Goal: Communication & Community: Answer question/provide support

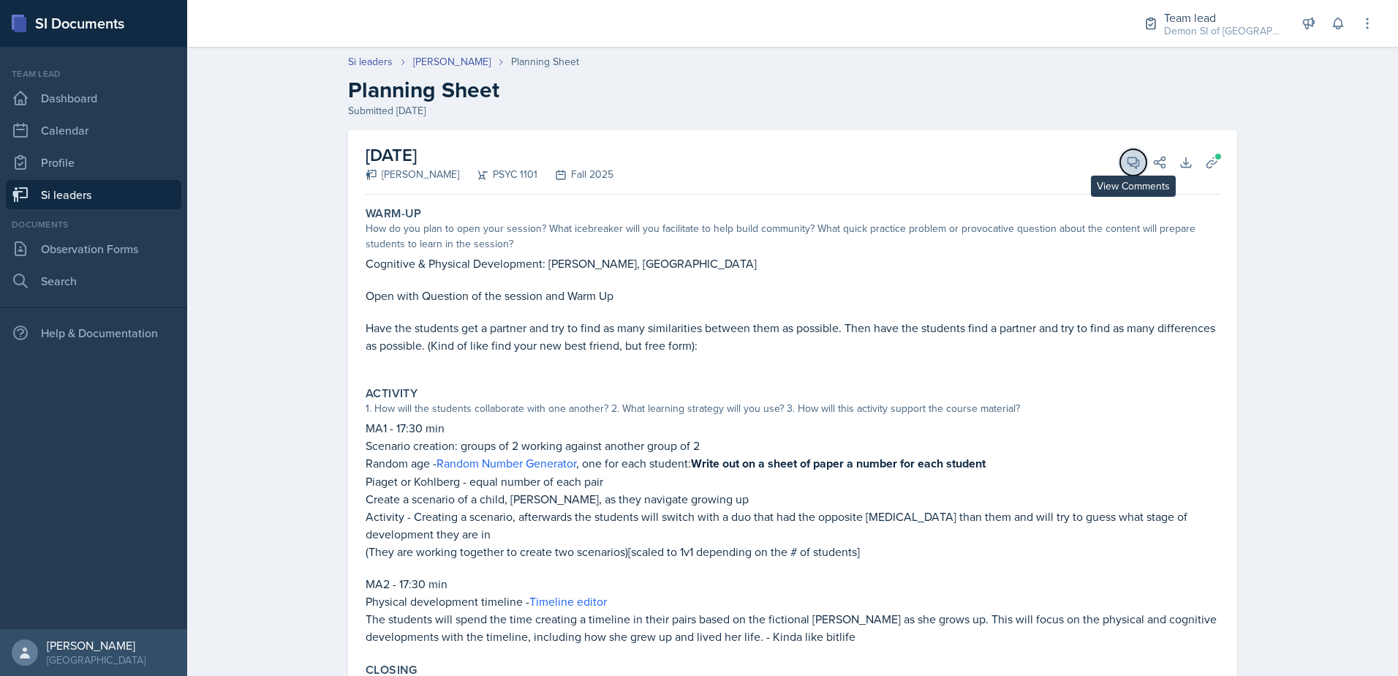
click at [1135, 159] on span at bounding box center [1138, 157] width 7 height 7
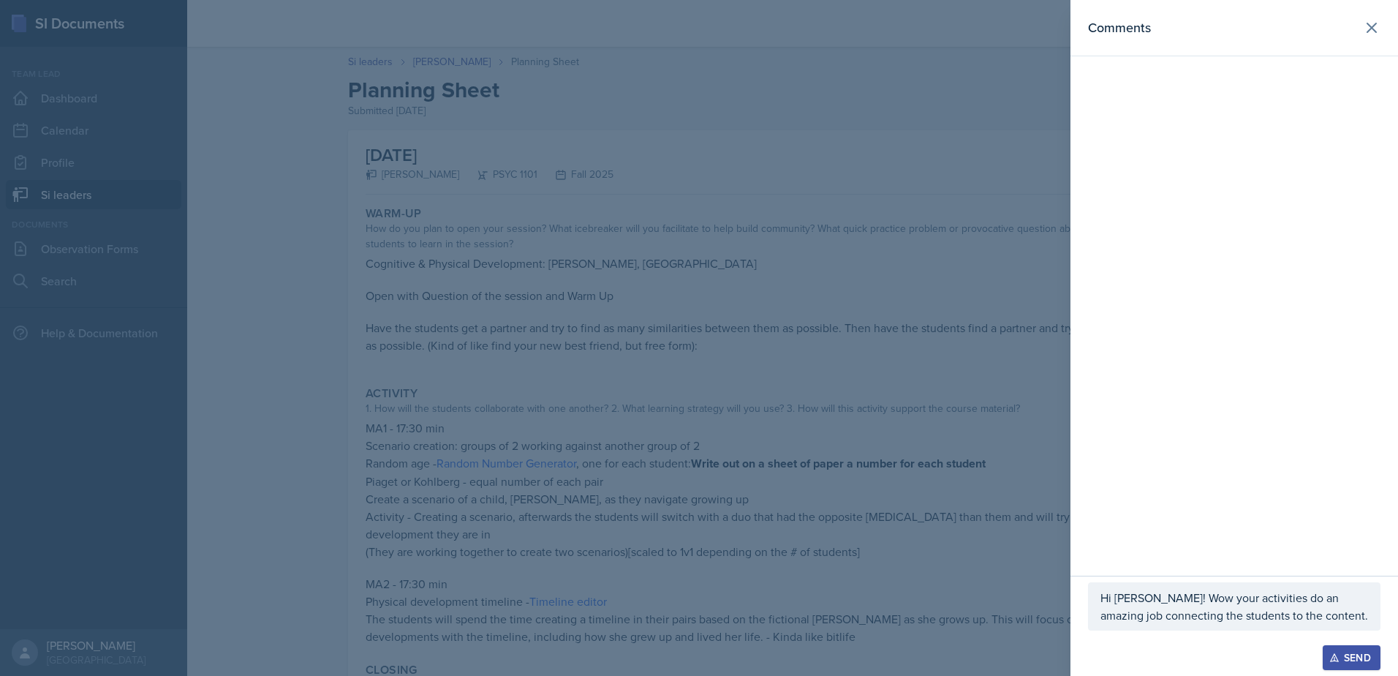
click at [911, 534] on div at bounding box center [699, 338] width 1398 height 676
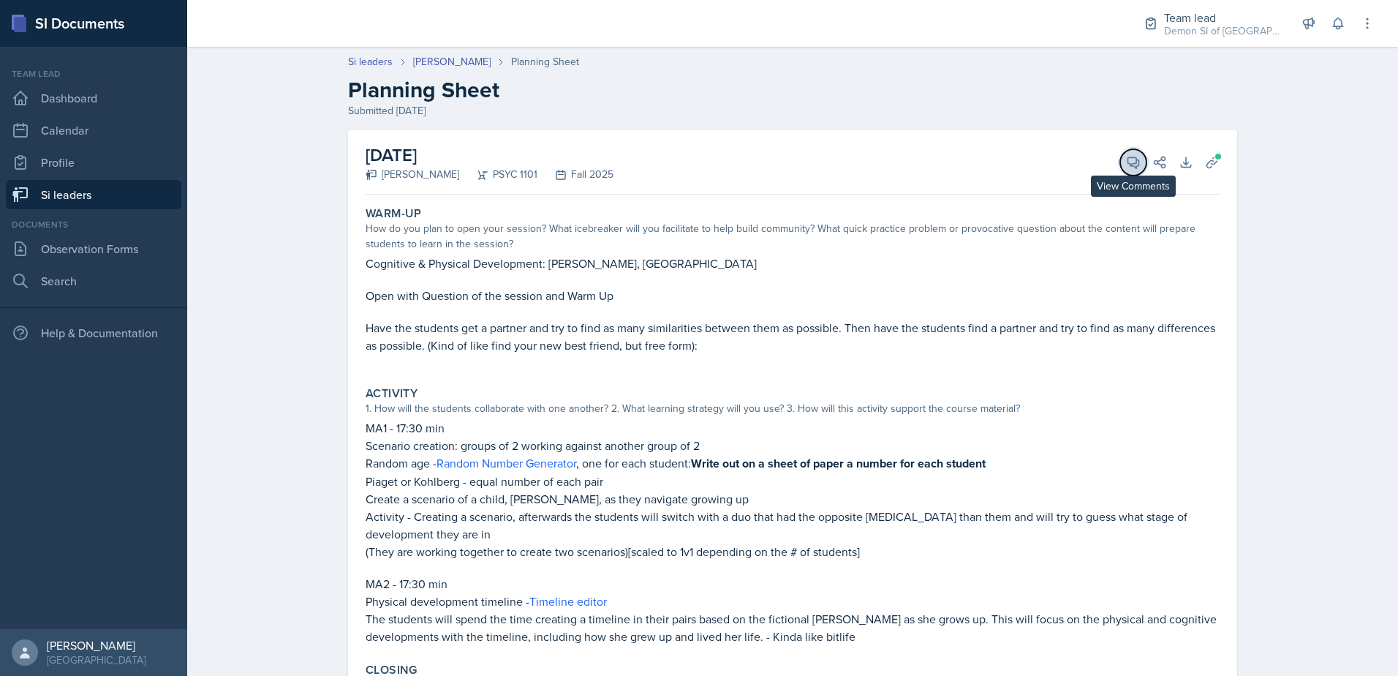
click at [1127, 155] on icon at bounding box center [1133, 162] width 15 height 15
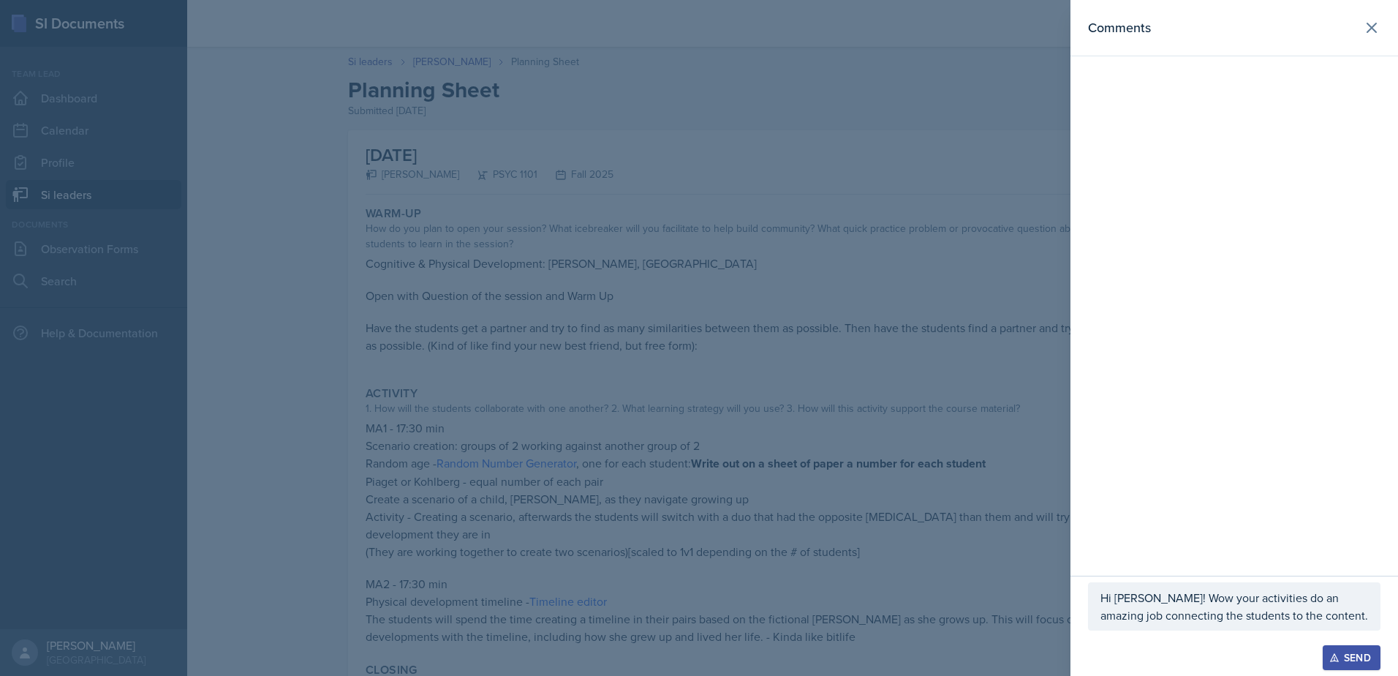
click at [1310, 611] on p "Hi [PERSON_NAME]! Wow your activities do an amazing job connecting the students…" at bounding box center [1235, 606] width 268 height 35
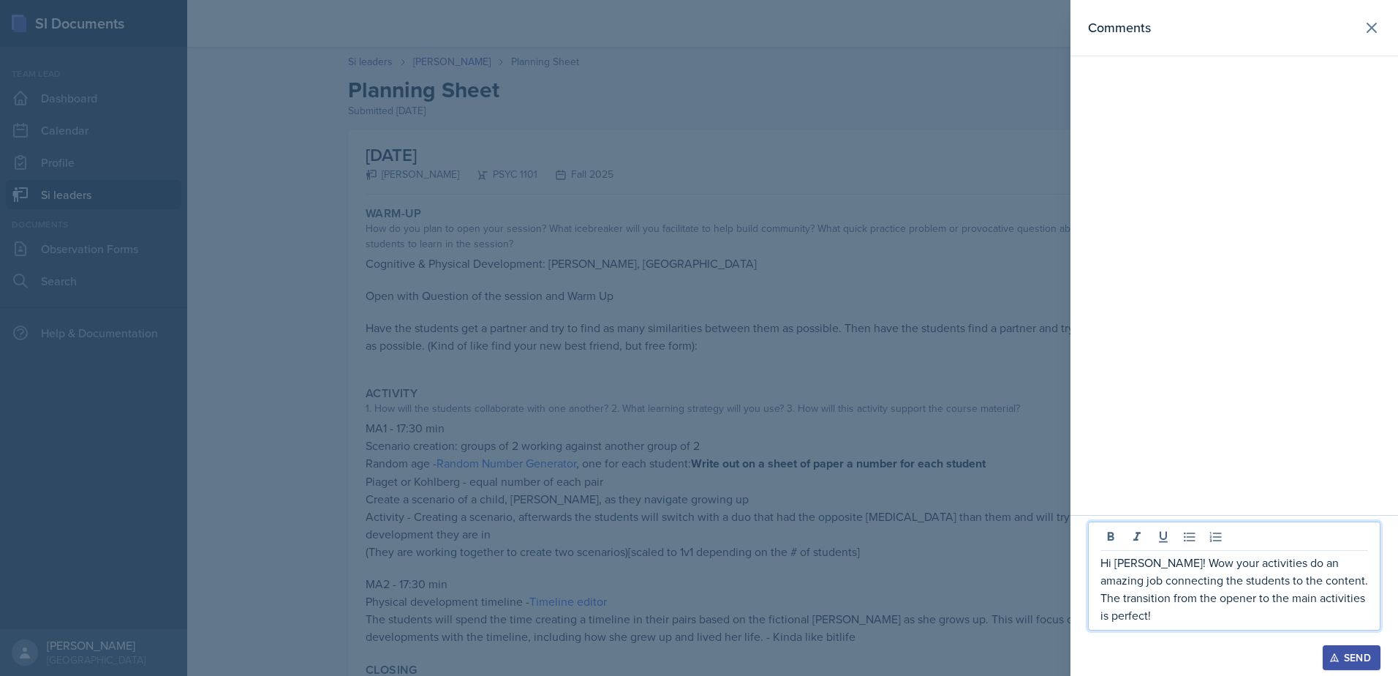
click at [845, 407] on div at bounding box center [699, 338] width 1398 height 676
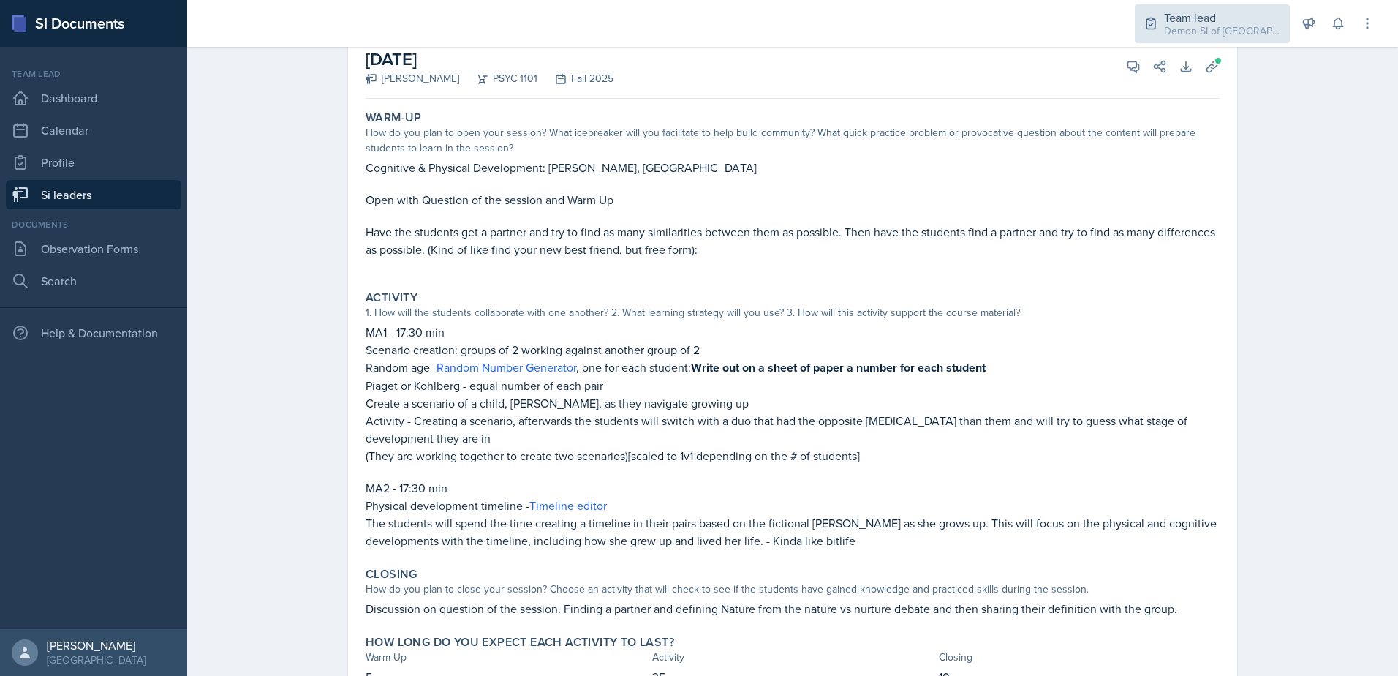
scroll to position [73, 0]
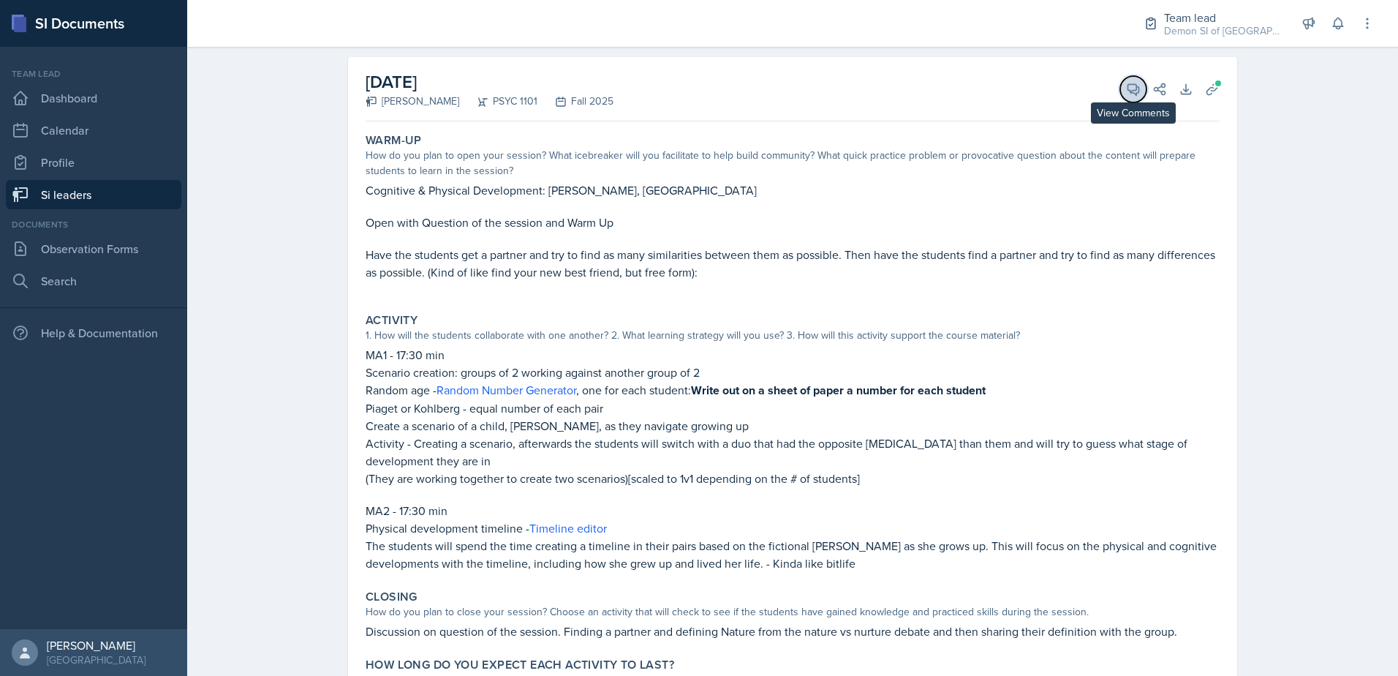
drag, startPoint x: 1140, startPoint y: 91, endPoint x: 1148, endPoint y: 106, distance: 16.7
click at [1140, 91] on button "View Comments" at bounding box center [1133, 89] width 26 height 26
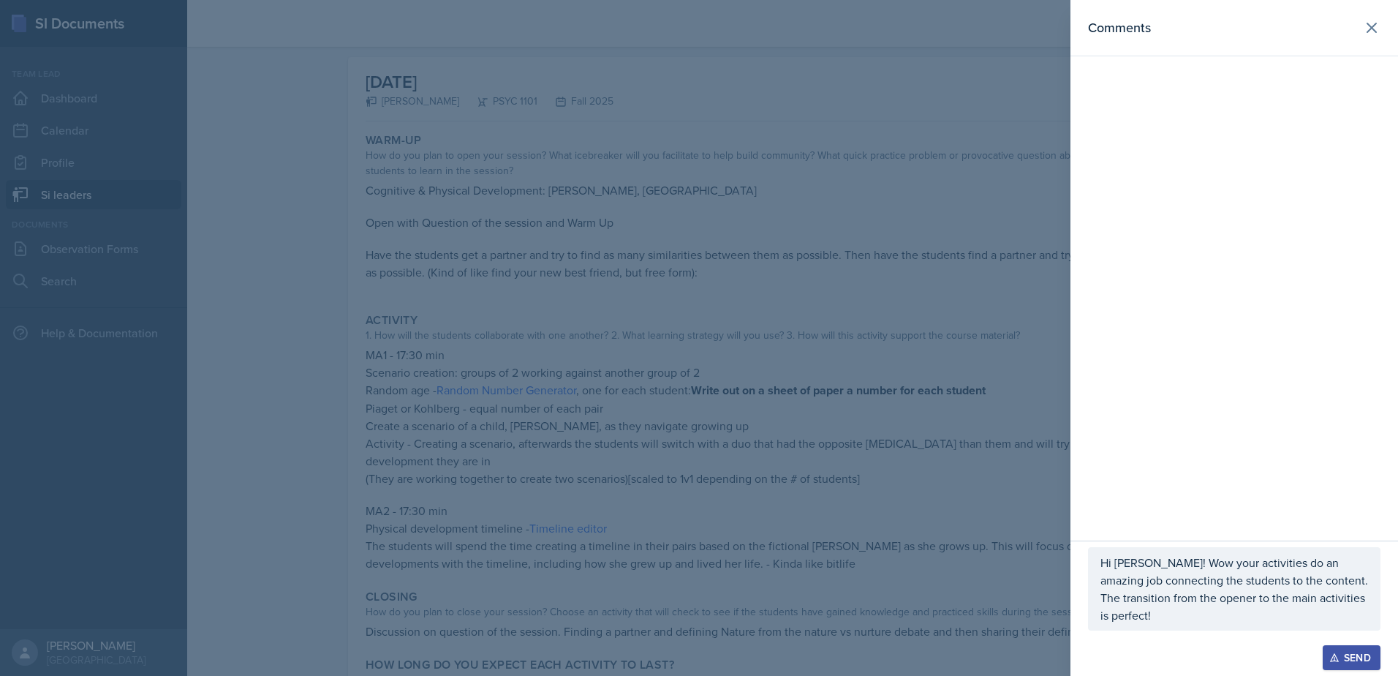
click at [1172, 624] on div "Hi [PERSON_NAME]! Wow your activities do an amazing job connecting the students…" at bounding box center [1234, 588] width 293 height 83
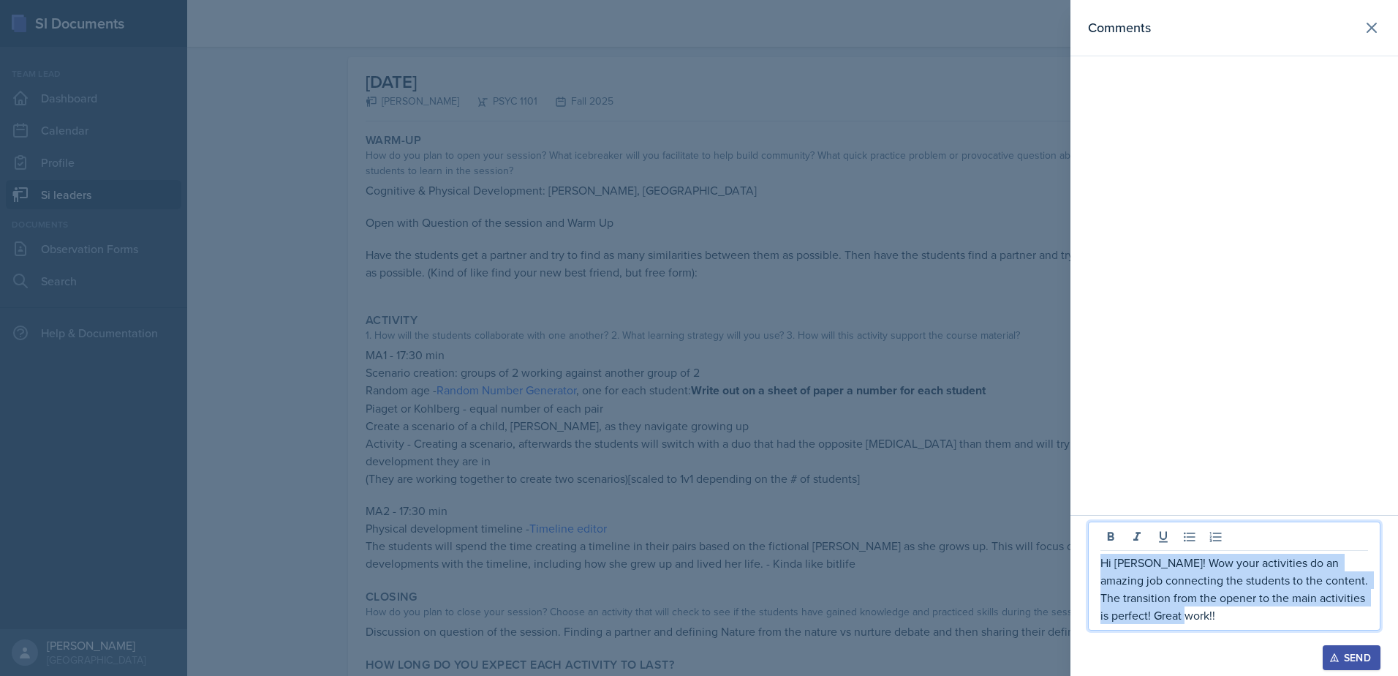
drag, startPoint x: 1227, startPoint y: 622, endPoint x: 1078, endPoint y: 554, distance: 163.7
click at [1078, 552] on div "Hi [PERSON_NAME]! Wow your activities do an amazing job connecting the students…" at bounding box center [1235, 595] width 328 height 161
copy p "Hi [PERSON_NAME]! Wow your activities do an amazing job connecting the students…"
click at [1332, 654] on icon "button" at bounding box center [1335, 657] width 10 height 10
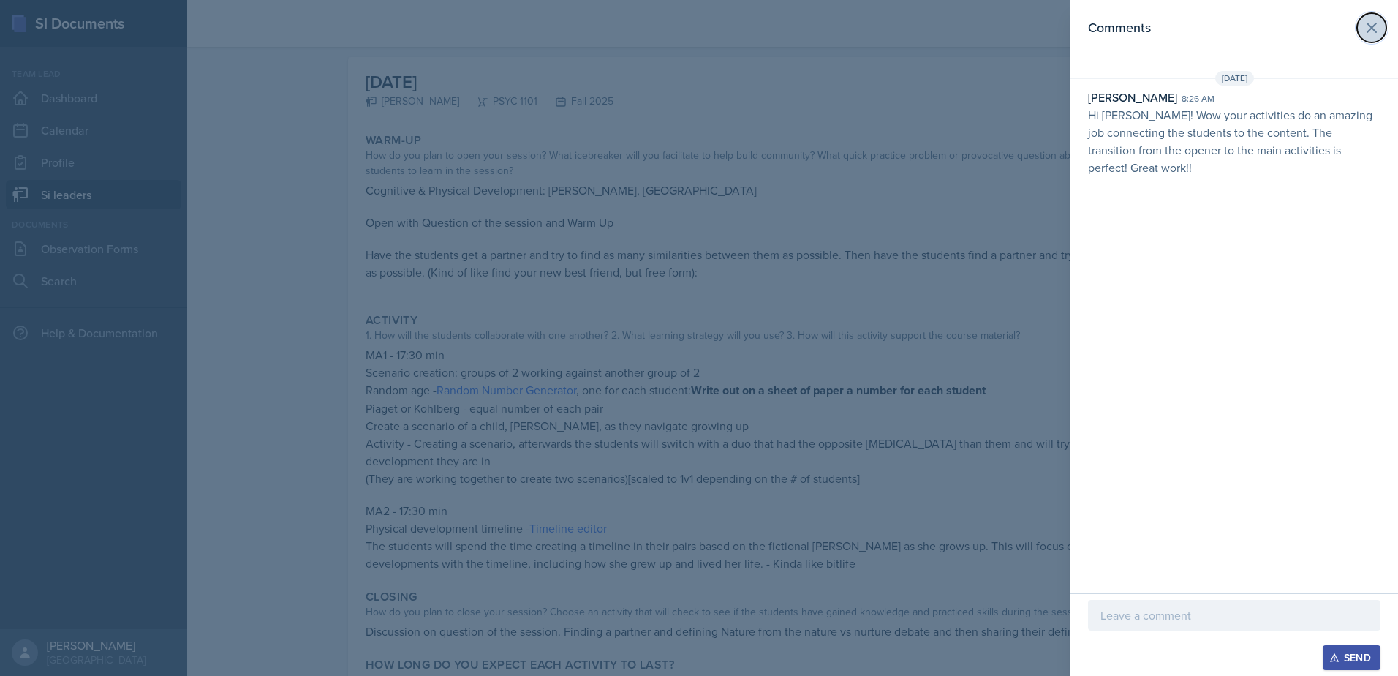
click at [1368, 26] on icon at bounding box center [1372, 28] width 18 height 18
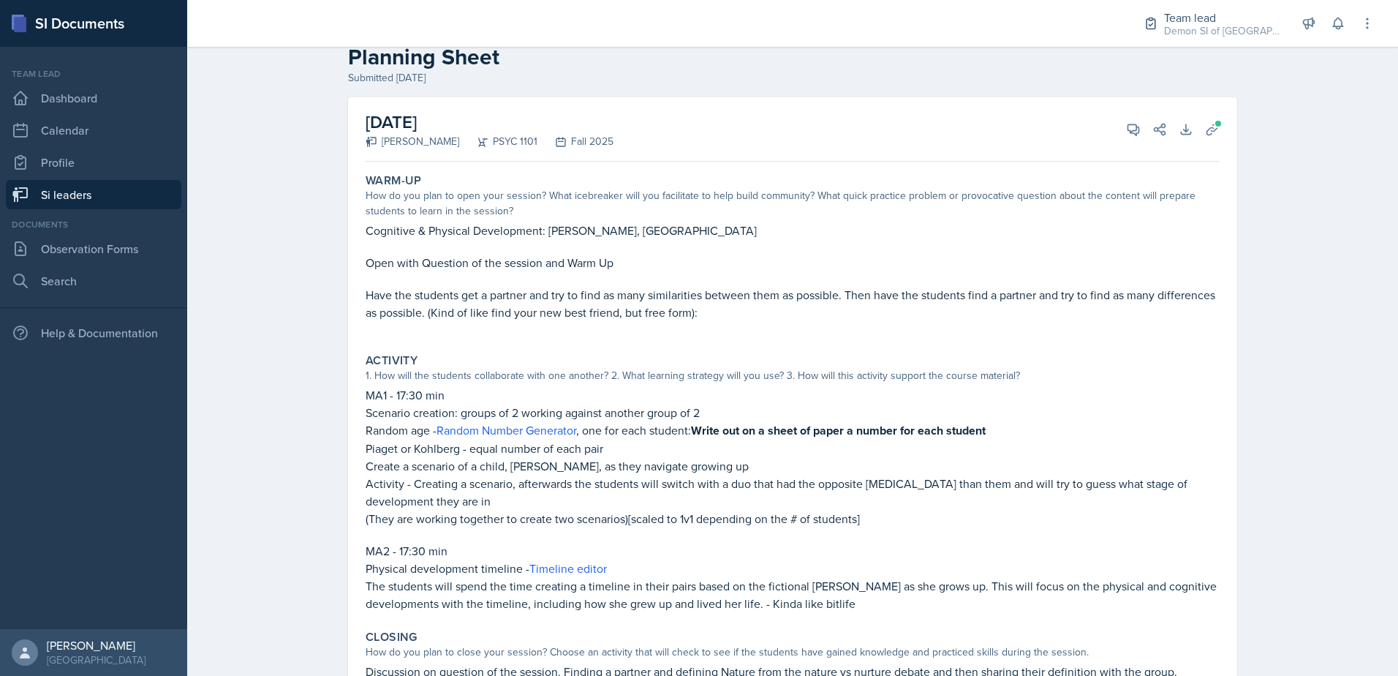
scroll to position [0, 0]
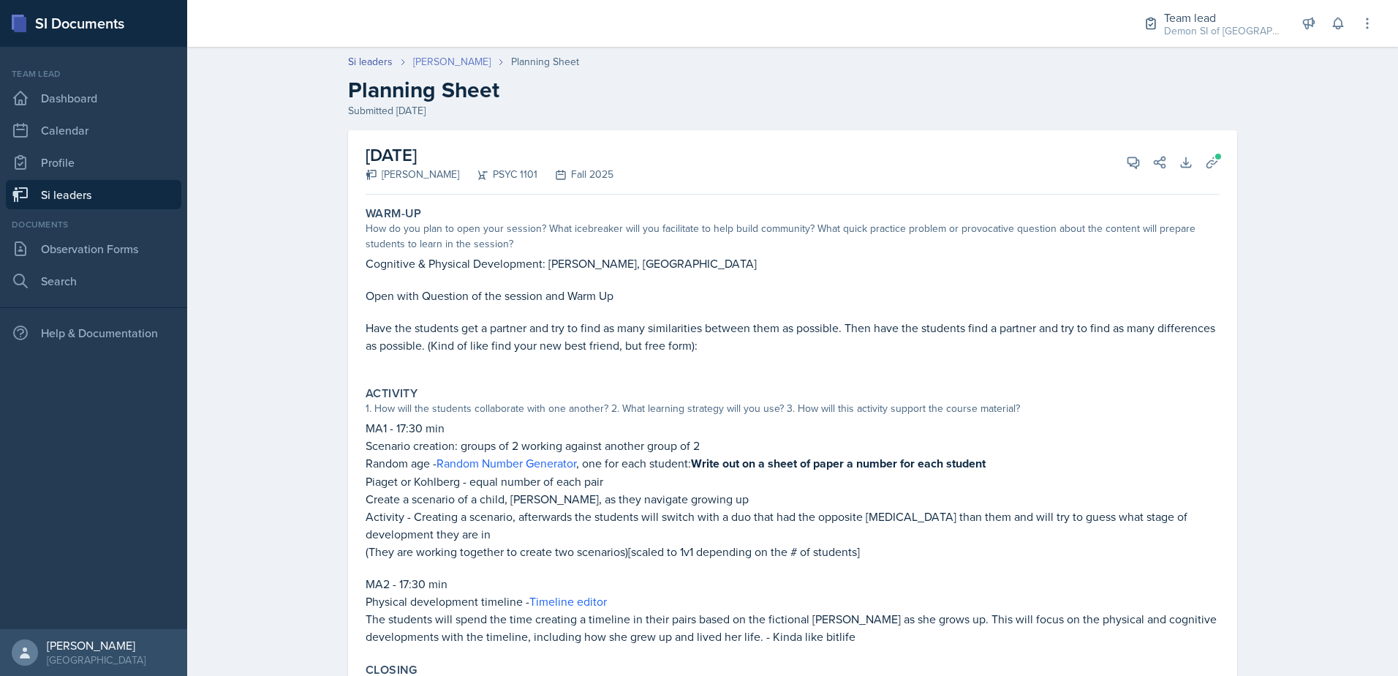
click at [434, 66] on link "[PERSON_NAME]" at bounding box center [452, 61] width 78 height 15
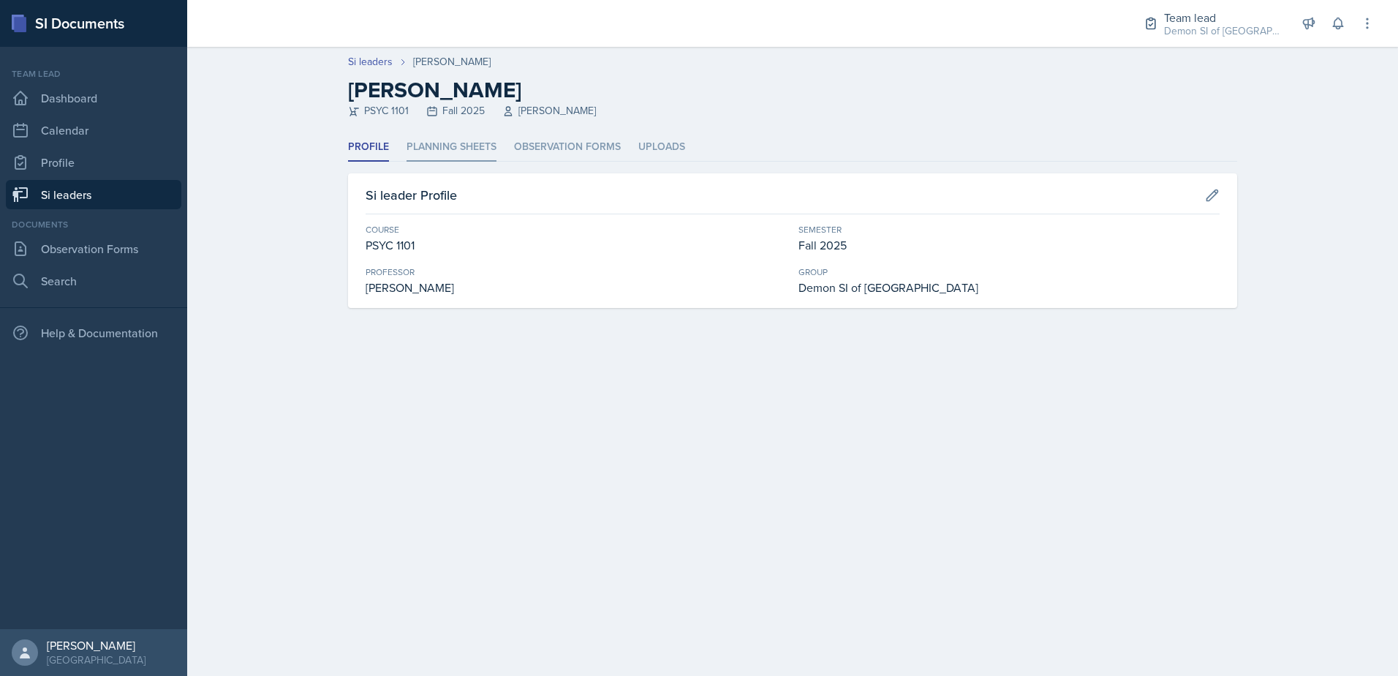
click at [450, 153] on li "Planning Sheets" at bounding box center [452, 147] width 90 height 29
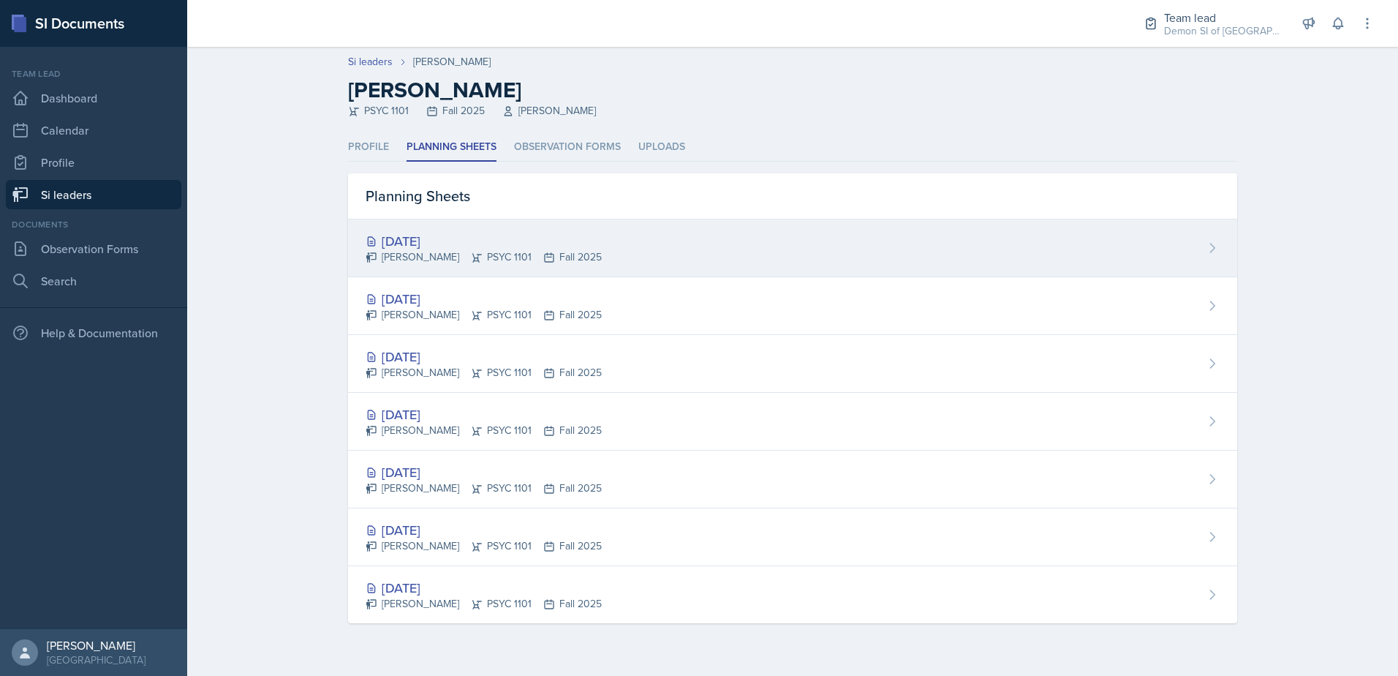
click at [440, 229] on div "[DATE] [PERSON_NAME] PSYC 1101 Fall 2025" at bounding box center [792, 248] width 889 height 58
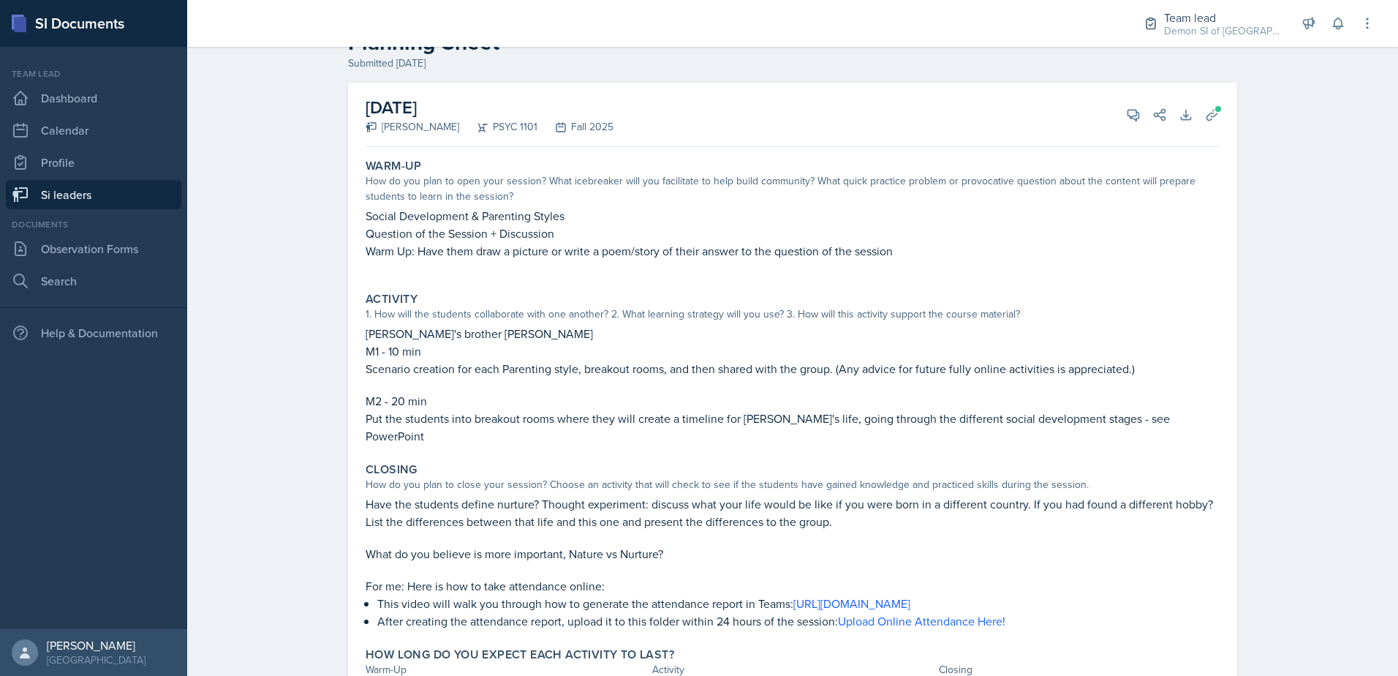
scroll to position [73, 0]
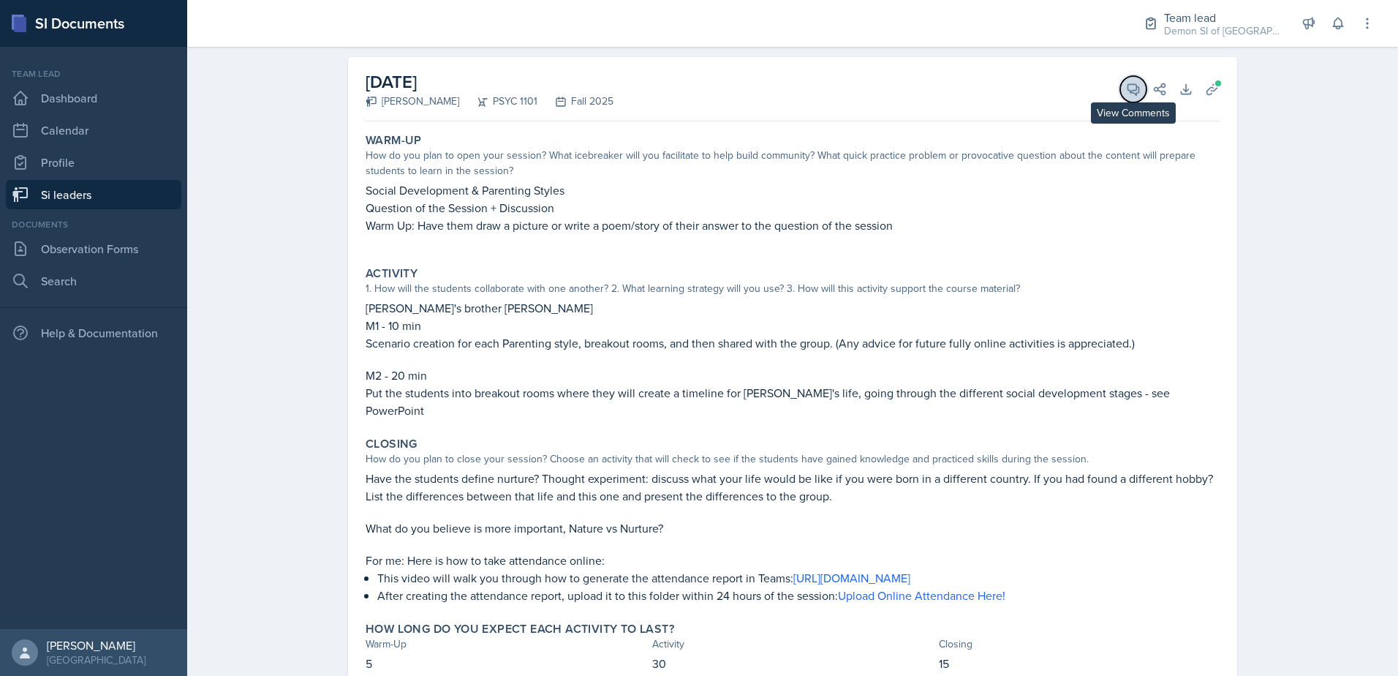
click at [1135, 87] on span at bounding box center [1138, 83] width 7 height 7
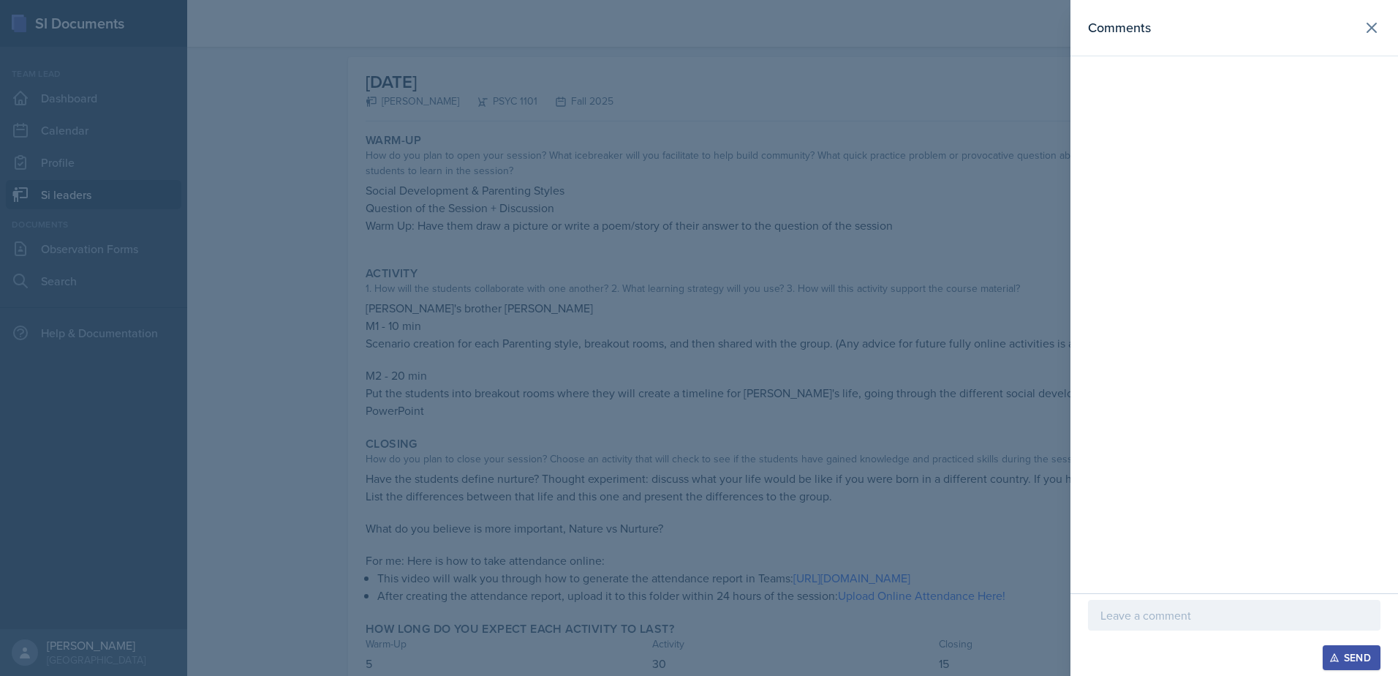
click at [922, 170] on div at bounding box center [699, 338] width 1398 height 676
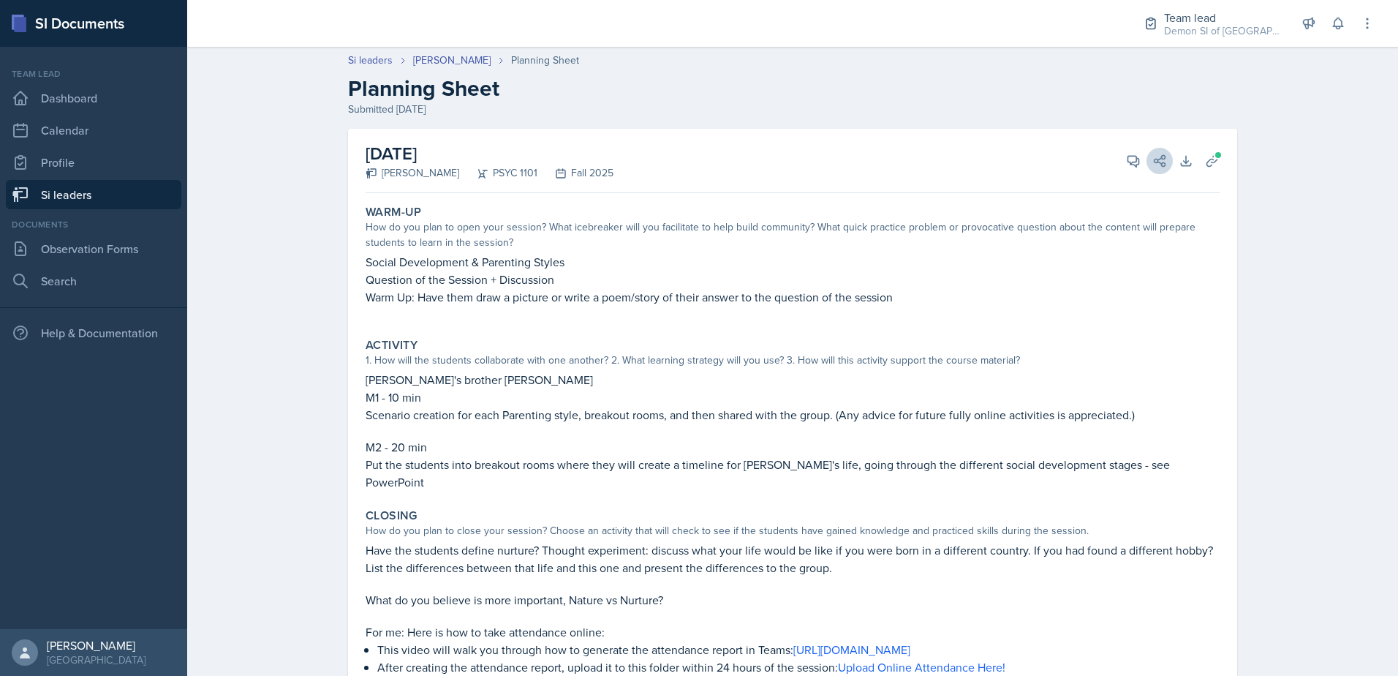
scroll to position [0, 0]
click at [1214, 170] on button "Uploads" at bounding box center [1212, 162] width 26 height 26
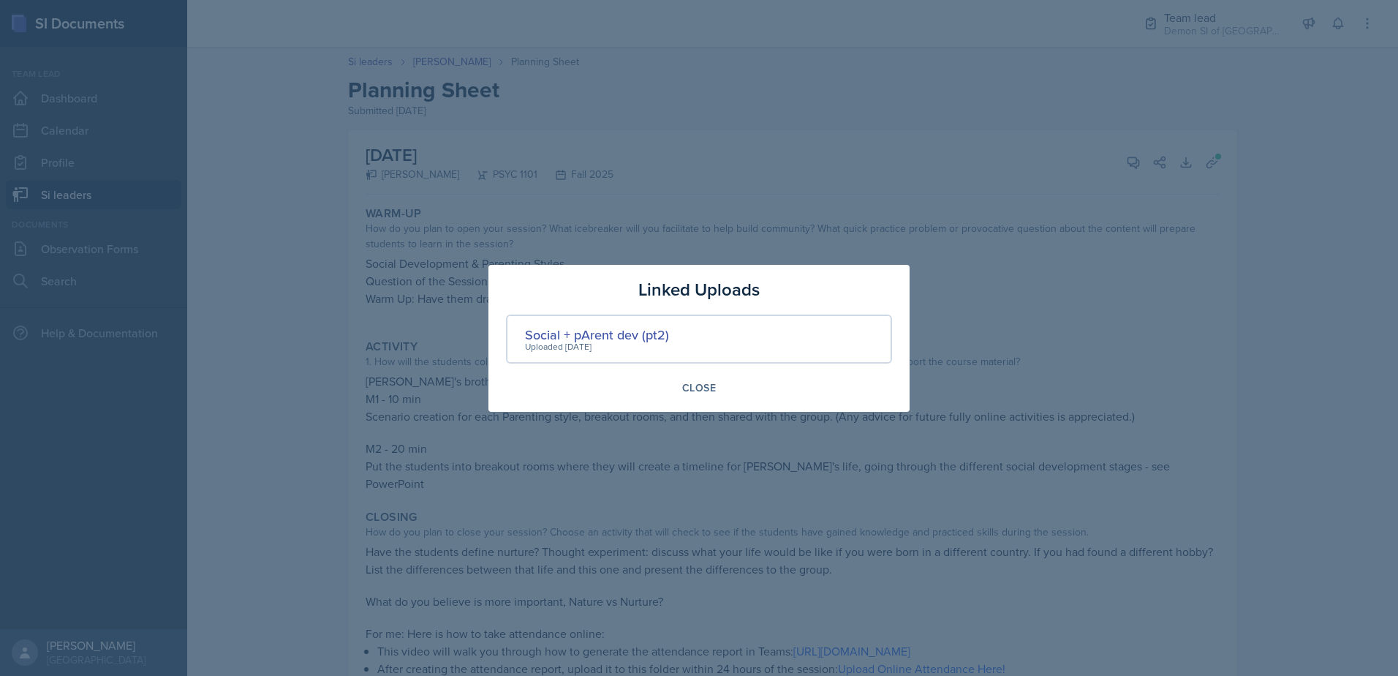
click at [615, 340] on div "Uploaded [DATE]" at bounding box center [597, 346] width 144 height 13
click at [615, 337] on div "Social + pArent dev (pt2)" at bounding box center [597, 335] width 144 height 20
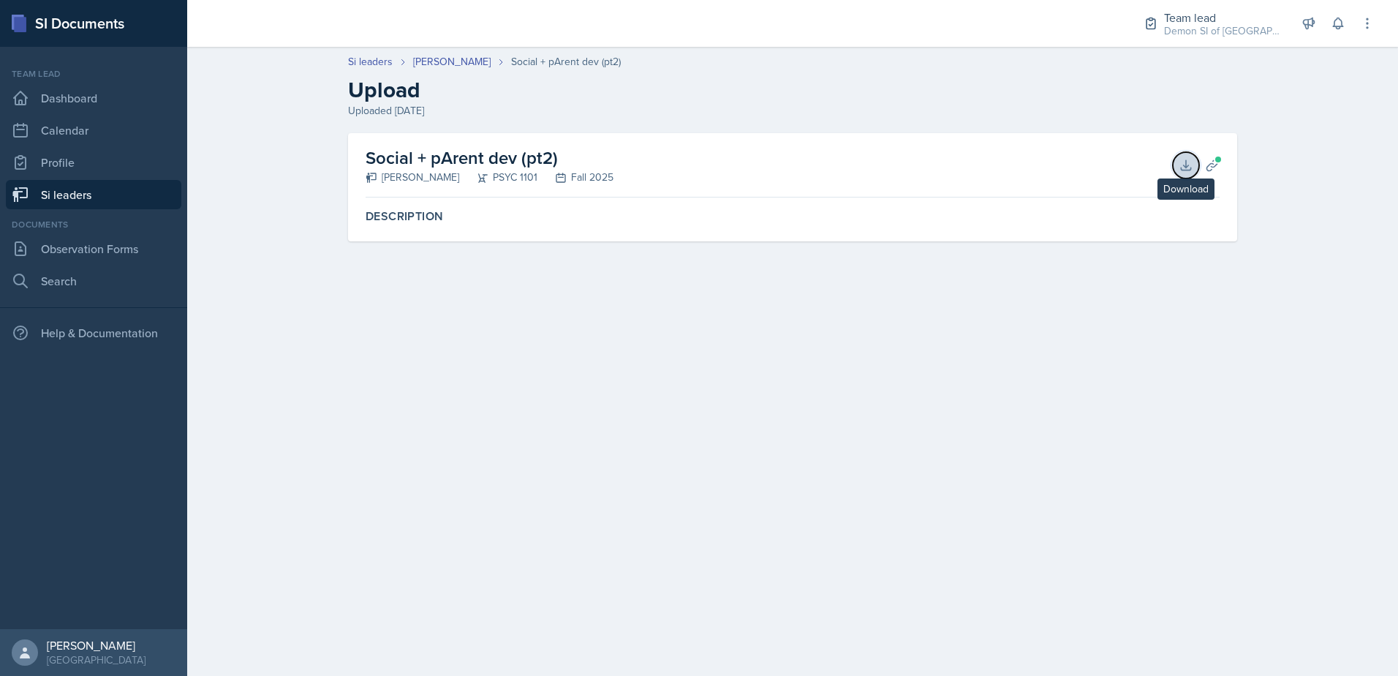
click at [1183, 173] on button "Download" at bounding box center [1186, 165] width 26 height 26
click at [947, 276] on div "Social + pArent dev (pt2) [PERSON_NAME] PSYC 1101 Fall 2025 Download Planning S…" at bounding box center [793, 204] width 936 height 143
click at [1223, 169] on button "Planning Sheets" at bounding box center [1212, 165] width 26 height 26
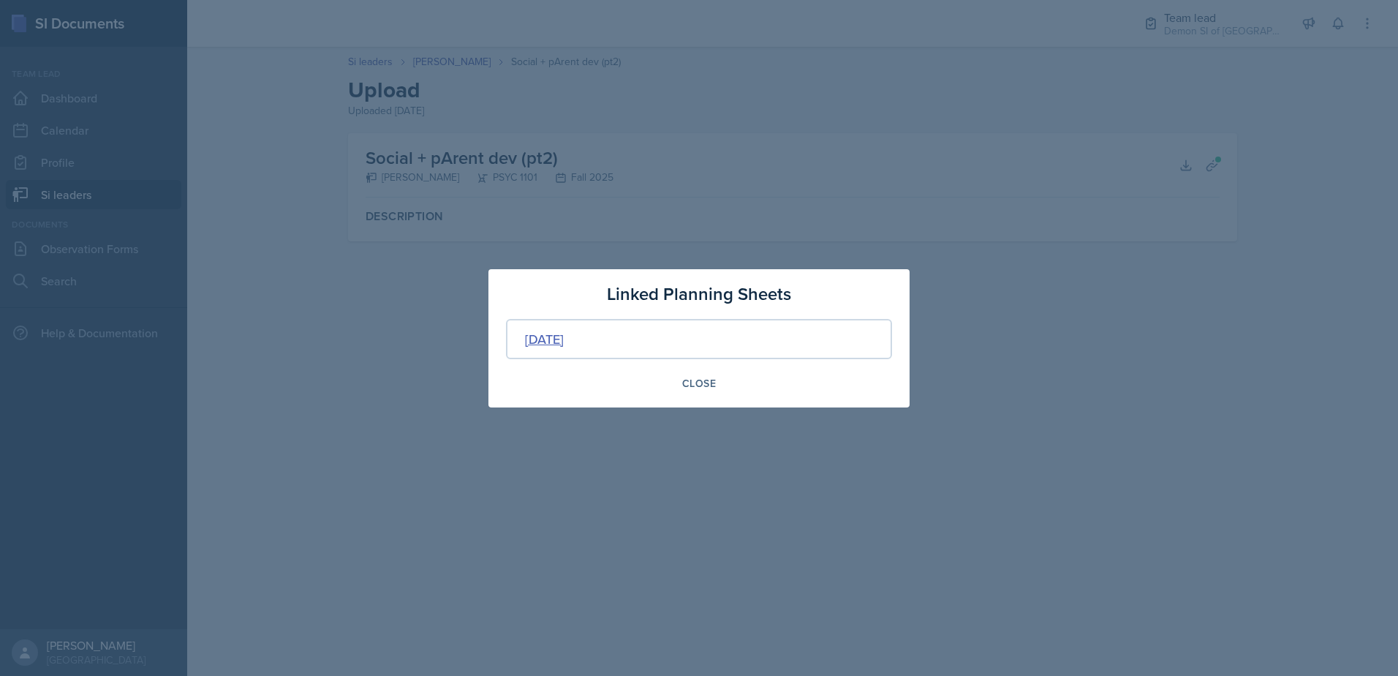
click at [564, 333] on div "[DATE]" at bounding box center [544, 339] width 39 height 20
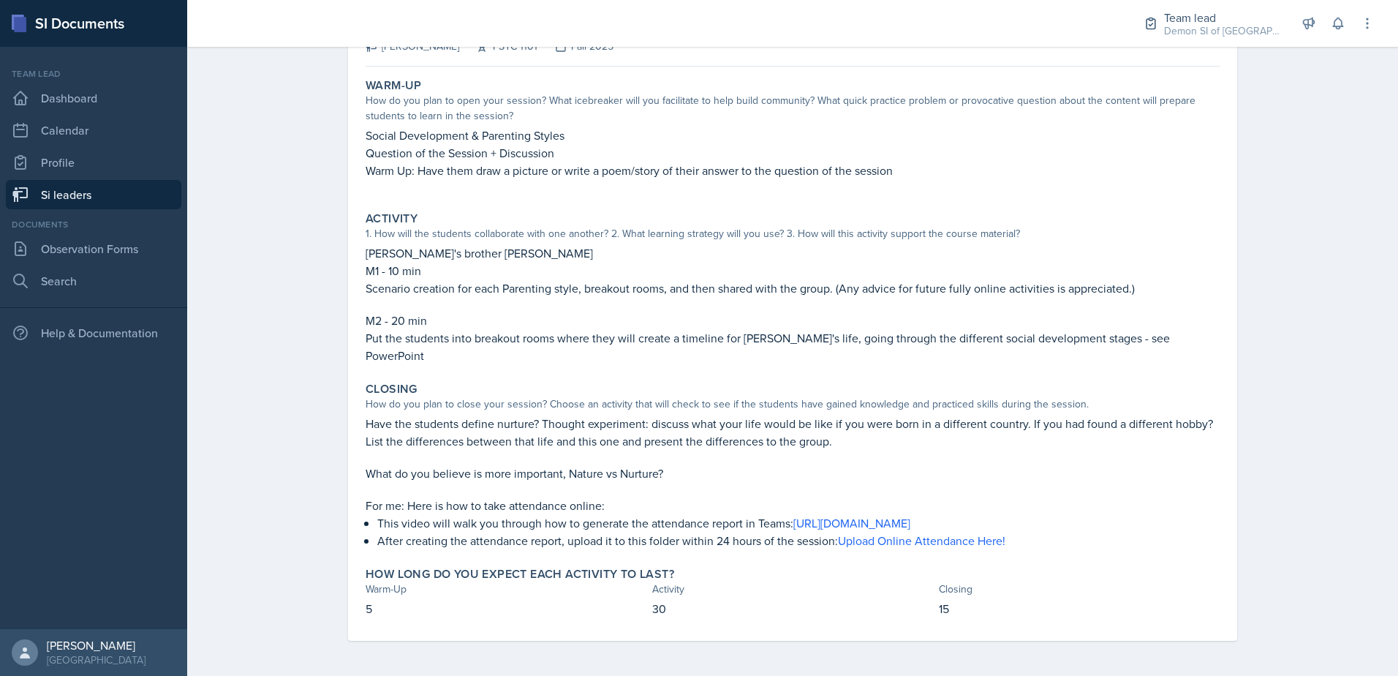
scroll to position [55, 0]
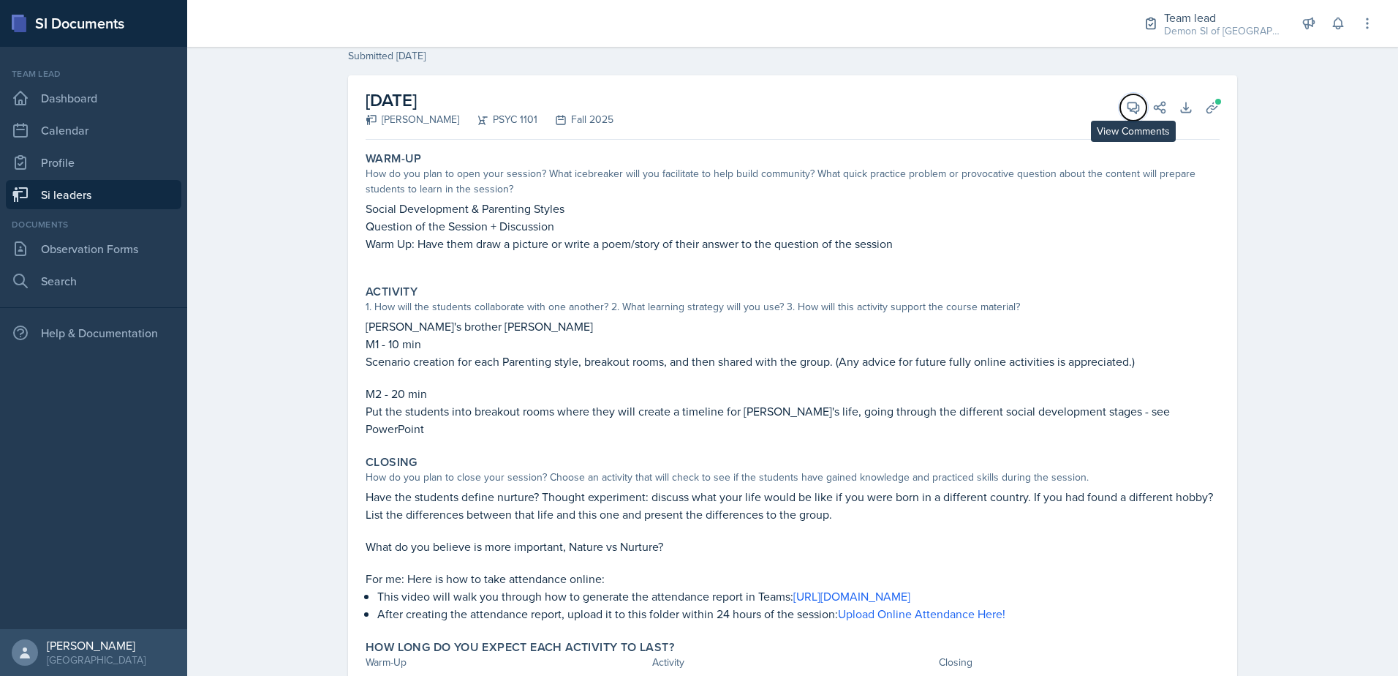
click at [1135, 115] on button "View Comments" at bounding box center [1133, 107] width 26 height 26
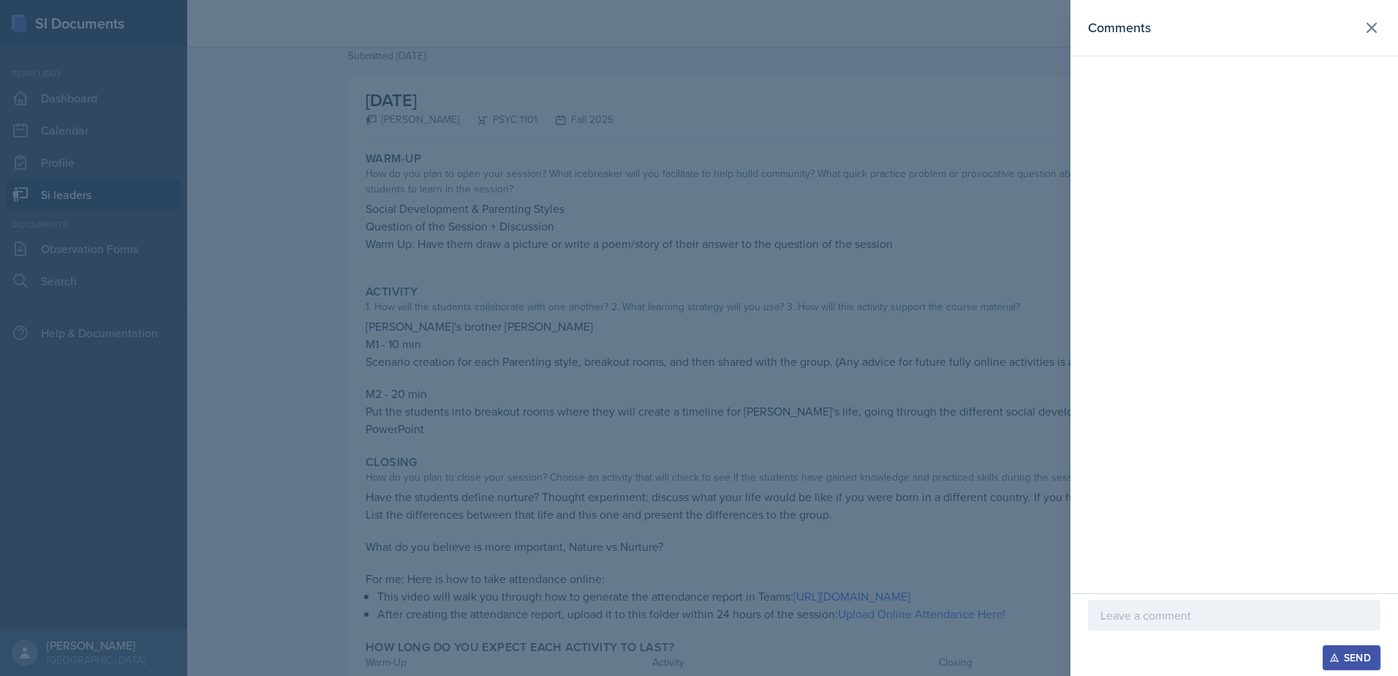
click at [1157, 626] on div at bounding box center [1234, 615] width 293 height 31
drag, startPoint x: 328, startPoint y: 382, endPoint x: 331, endPoint y: 396, distance: 14.4
click at [329, 383] on div at bounding box center [699, 338] width 1398 height 676
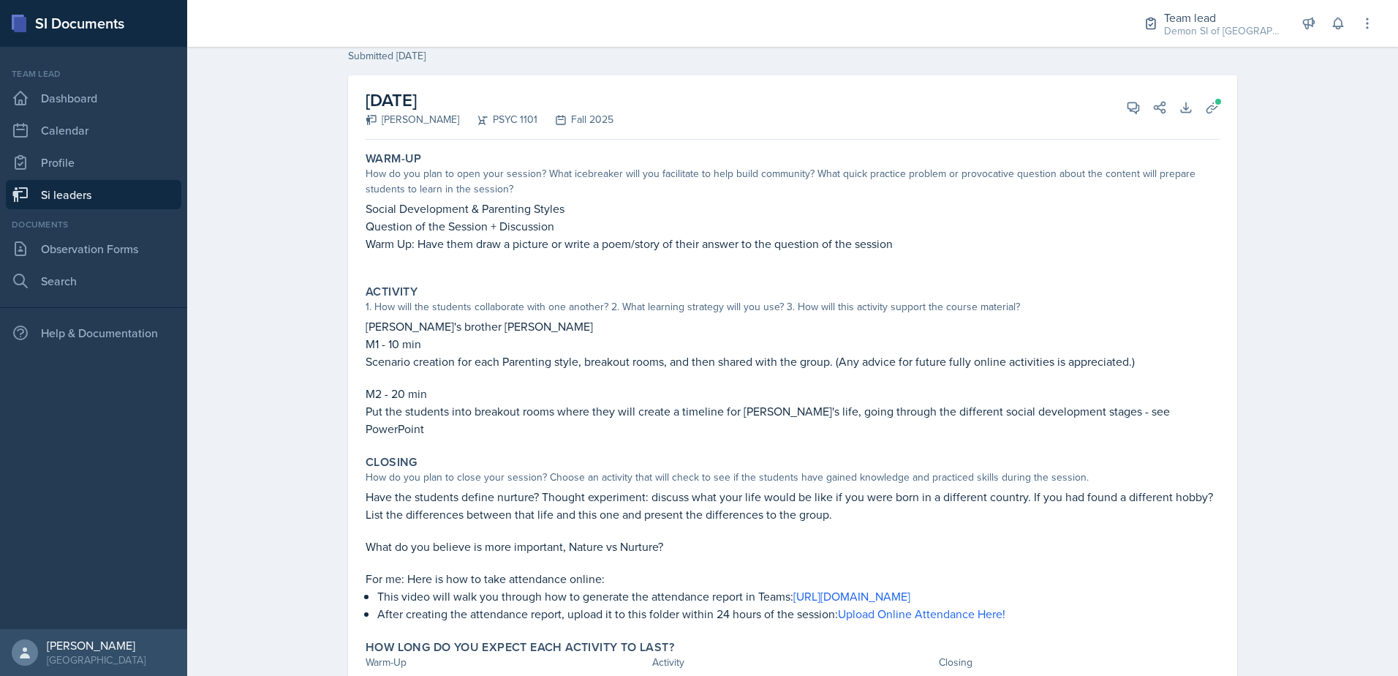
click at [1320, 250] on div "Si leaders [PERSON_NAME] Planning Sheet Planning Sheet Submitted [DATE] [DATE] …" at bounding box center [792, 367] width 1211 height 764
click at [1137, 106] on button "View Comments" at bounding box center [1133, 107] width 26 height 26
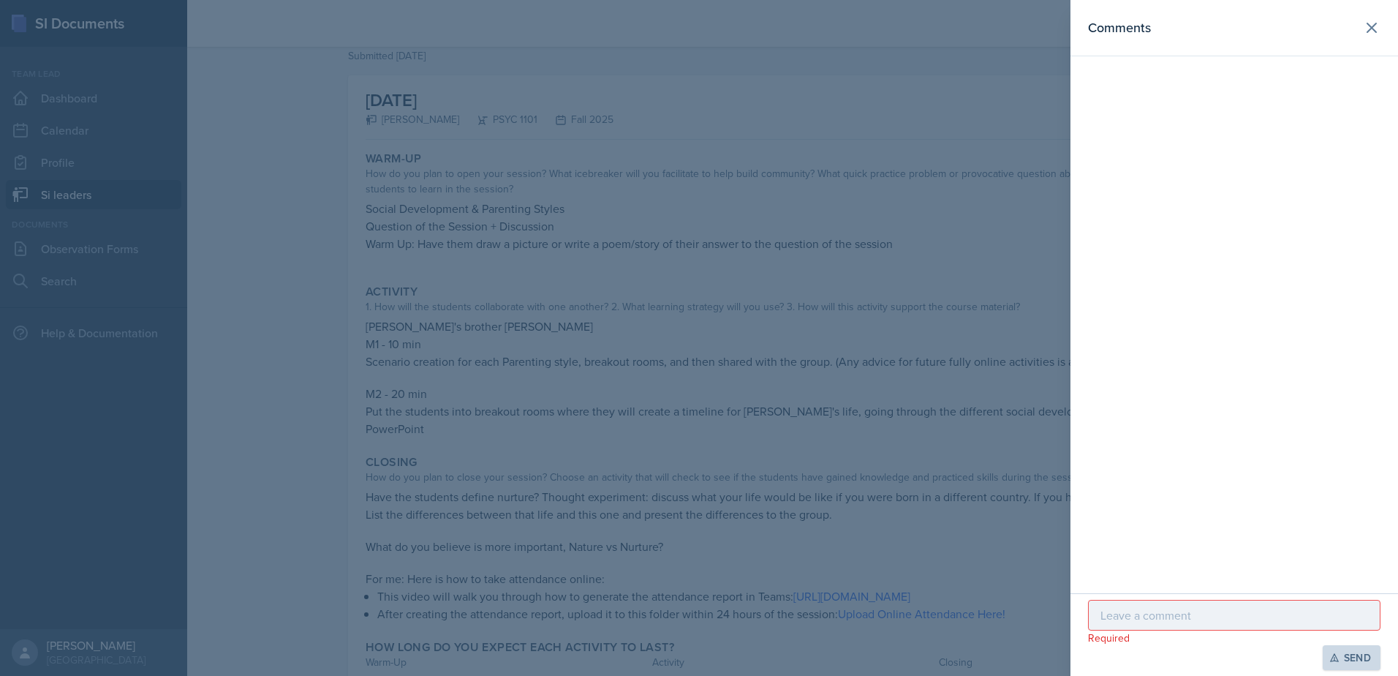
click at [1204, 632] on p "Required" at bounding box center [1234, 637] width 293 height 15
click at [1206, 625] on div at bounding box center [1234, 615] width 293 height 31
drag, startPoint x: 1133, startPoint y: 614, endPoint x: 1261, endPoint y: 605, distance: 128.3
click at [1261, 605] on div "I love that the students" at bounding box center [1234, 602] width 293 height 56
click at [1279, 619] on p "I love how open ended these activates are" at bounding box center [1235, 615] width 268 height 18
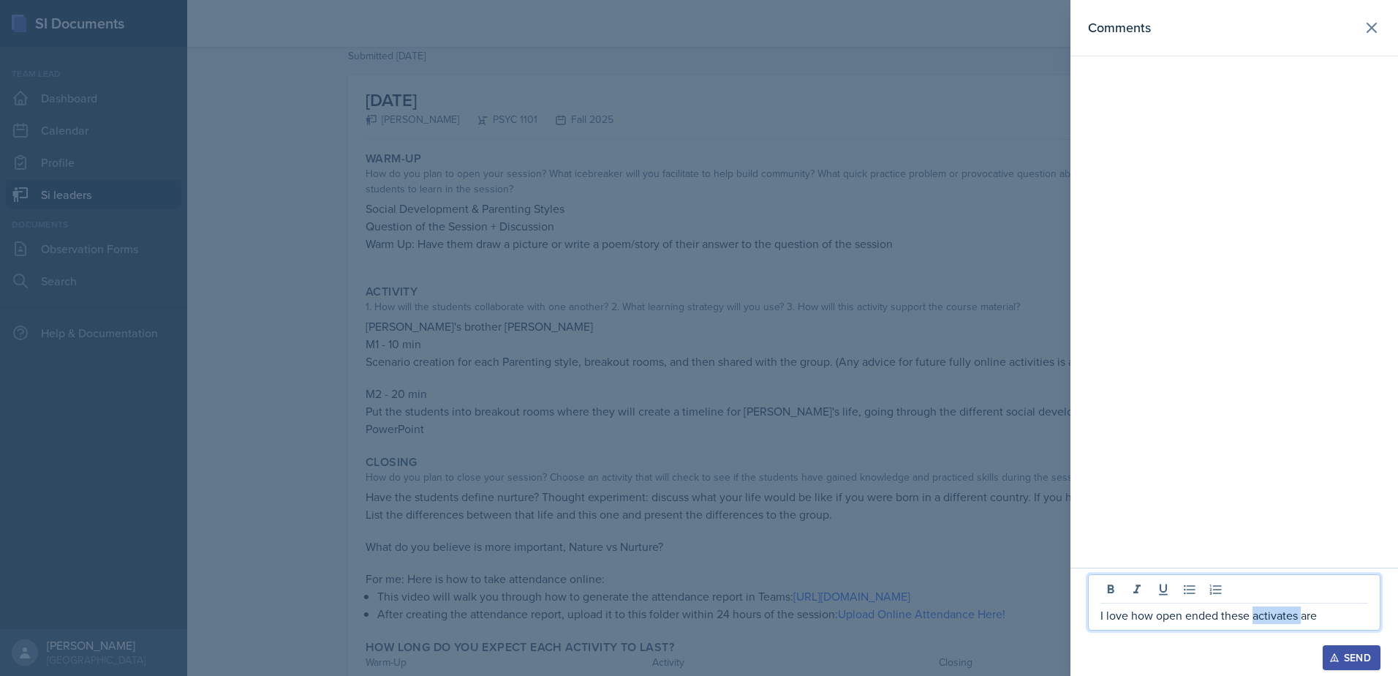
click at [1279, 619] on p "I love how open ended these activates are" at bounding box center [1235, 615] width 268 height 18
click at [1354, 625] on div "I love how open ended these activities are" at bounding box center [1234, 602] width 293 height 56
click at [1346, 614] on p "I love how open ended these activities are" at bounding box center [1235, 615] width 268 height 18
click at [552, 343] on div at bounding box center [699, 338] width 1398 height 676
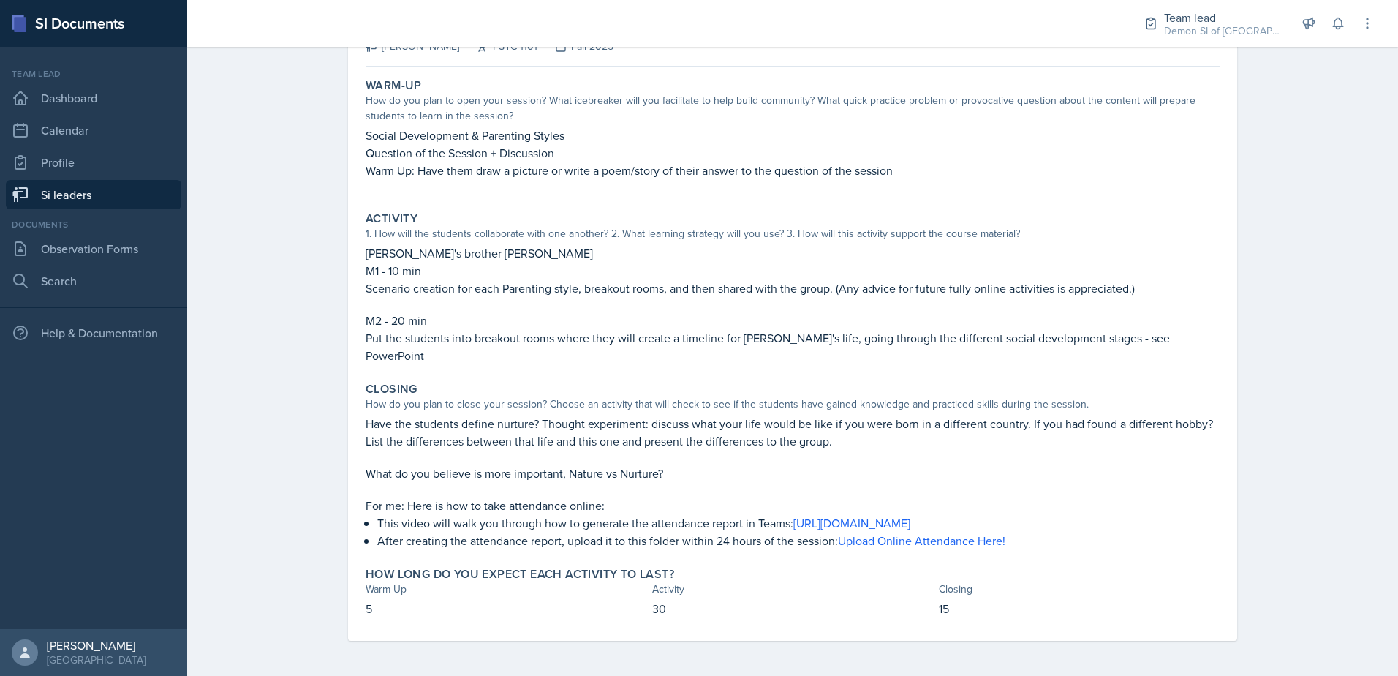
scroll to position [0, 0]
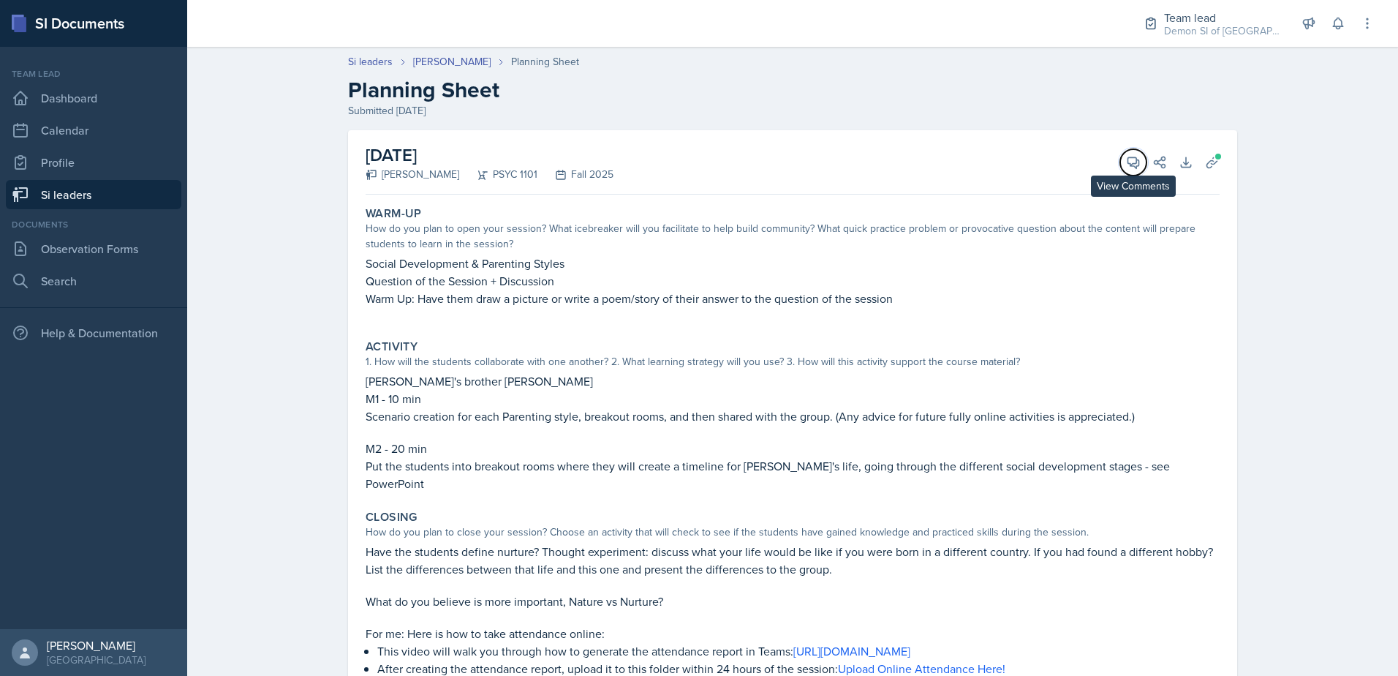
click at [1135, 160] on span at bounding box center [1138, 157] width 7 height 7
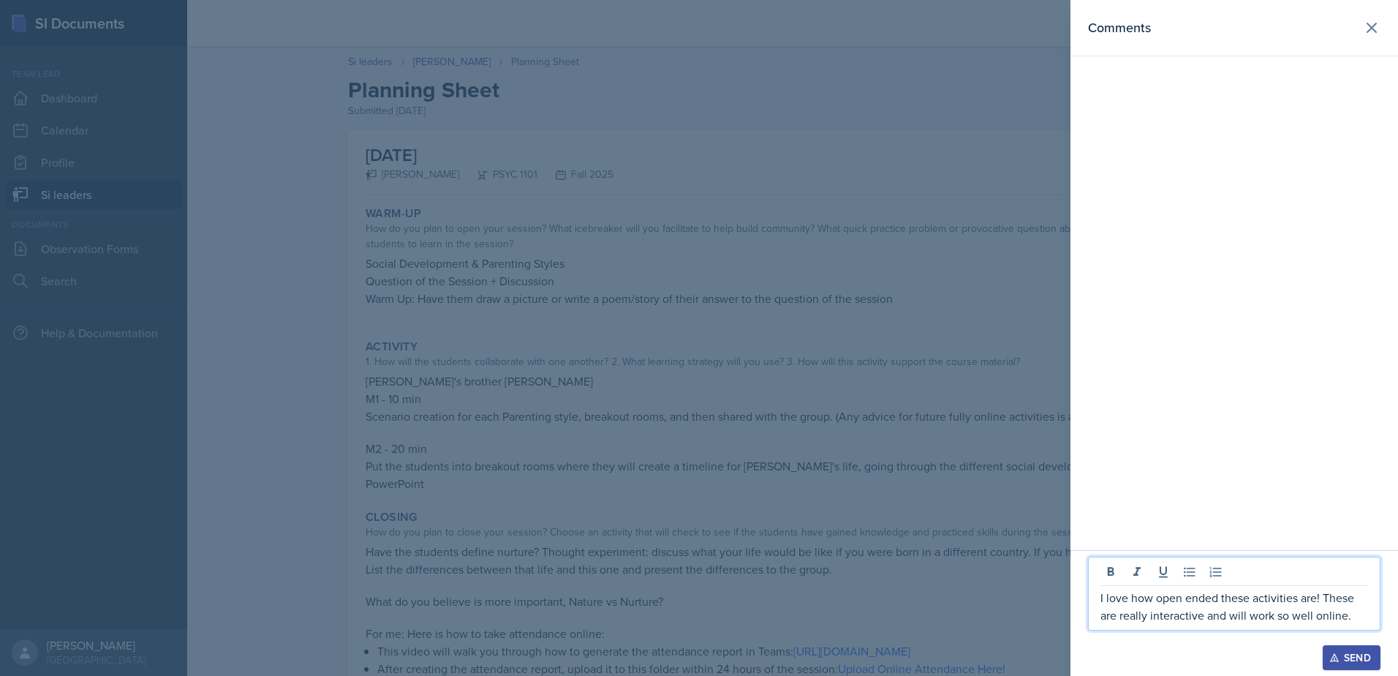
click at [1260, 617] on p "I love how open ended these activities are! These are really interactive and wi…" at bounding box center [1235, 606] width 268 height 35
click at [1358, 616] on p "I love how open ended these activities are! These are really interactive and wi…" at bounding box center [1235, 606] width 268 height 35
click at [1359, 622] on p "I love how open ended these activities are! These are really interactive and wi…" at bounding box center [1235, 597] width 268 height 53
drag, startPoint x: 1360, startPoint y: 616, endPoint x: 1384, endPoint y: 621, distance: 24.0
click at [1384, 621] on div "I love how open ended these activities are! These are really interactive and wi…" at bounding box center [1235, 603] width 328 height 143
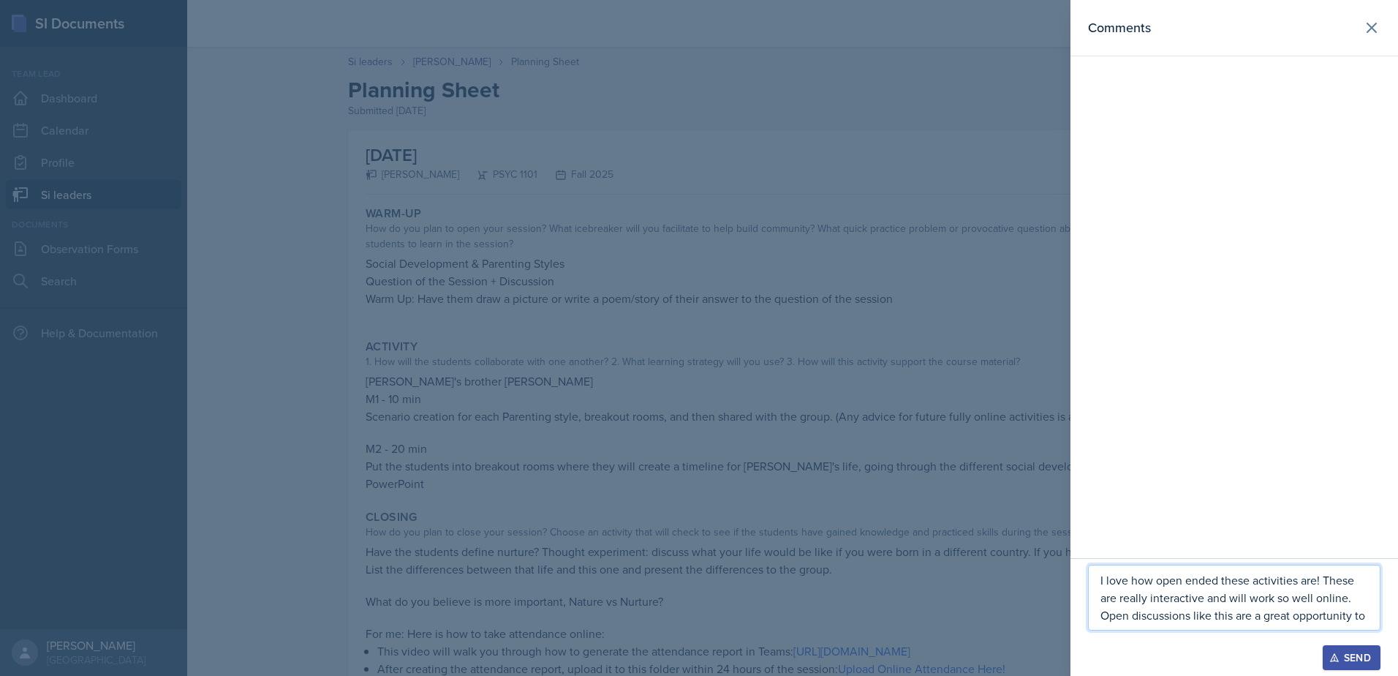
drag, startPoint x: 1275, startPoint y: 605, endPoint x: 1292, endPoint y: 611, distance: 17.8
click at [1275, 605] on p "I love how open ended these activities are! These are really interactive and wi…" at bounding box center [1235, 597] width 268 height 53
drag, startPoint x: 1357, startPoint y: 615, endPoint x: 1395, endPoint y: 619, distance: 38.2
click at [1395, 619] on div "I love how open ended these activities are! These are really interactive and wi…" at bounding box center [1235, 617] width 328 height 118
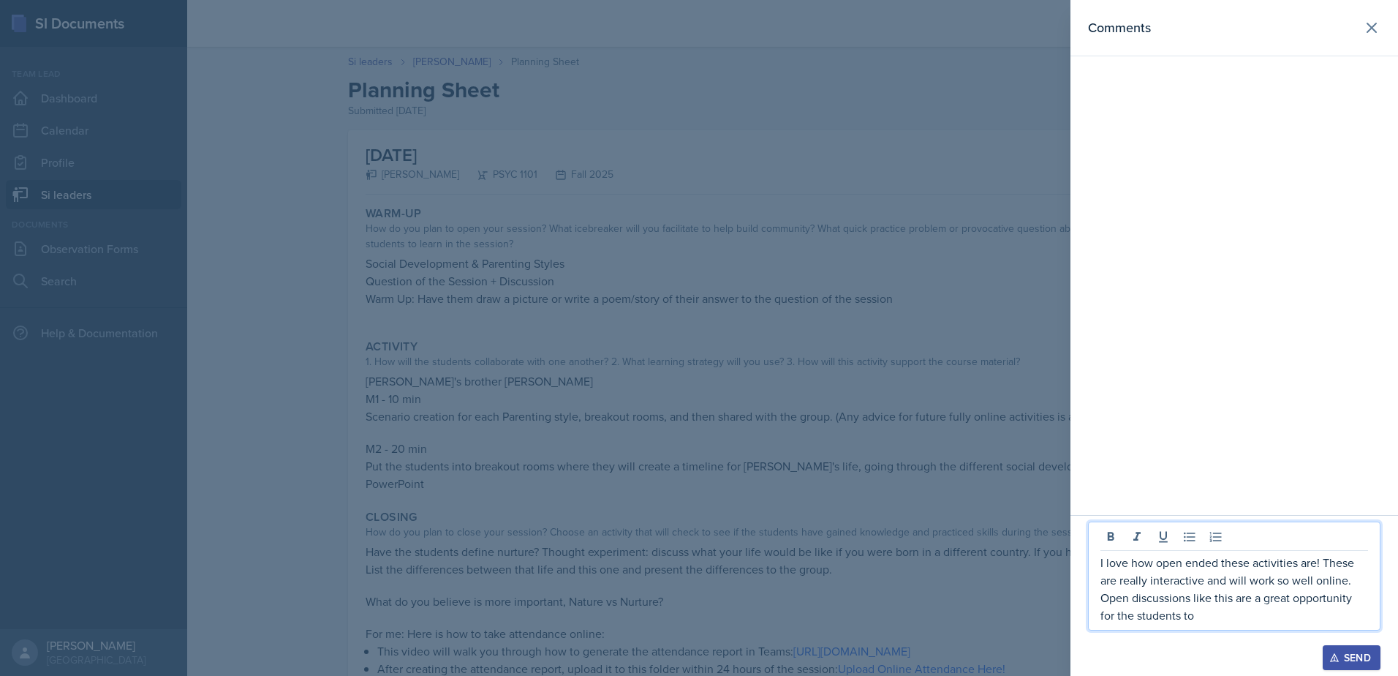
click at [1115, 586] on p "I love how open ended these activities are! These are really interactive and wi…" at bounding box center [1235, 589] width 268 height 70
click at [1223, 618] on p "I love how open ended these activities are! These are really interactive and wi…" at bounding box center [1235, 589] width 268 height 70
click at [1254, 594] on p "I love how open ended these activities are! These are really interactive and wi…" at bounding box center [1235, 580] width 268 height 88
click at [1319, 614] on p "I love how open ended these activities are! These are really interactive and wi…" at bounding box center [1235, 580] width 268 height 88
drag, startPoint x: 1307, startPoint y: 625, endPoint x: 1101, endPoint y: 548, distance: 219.6
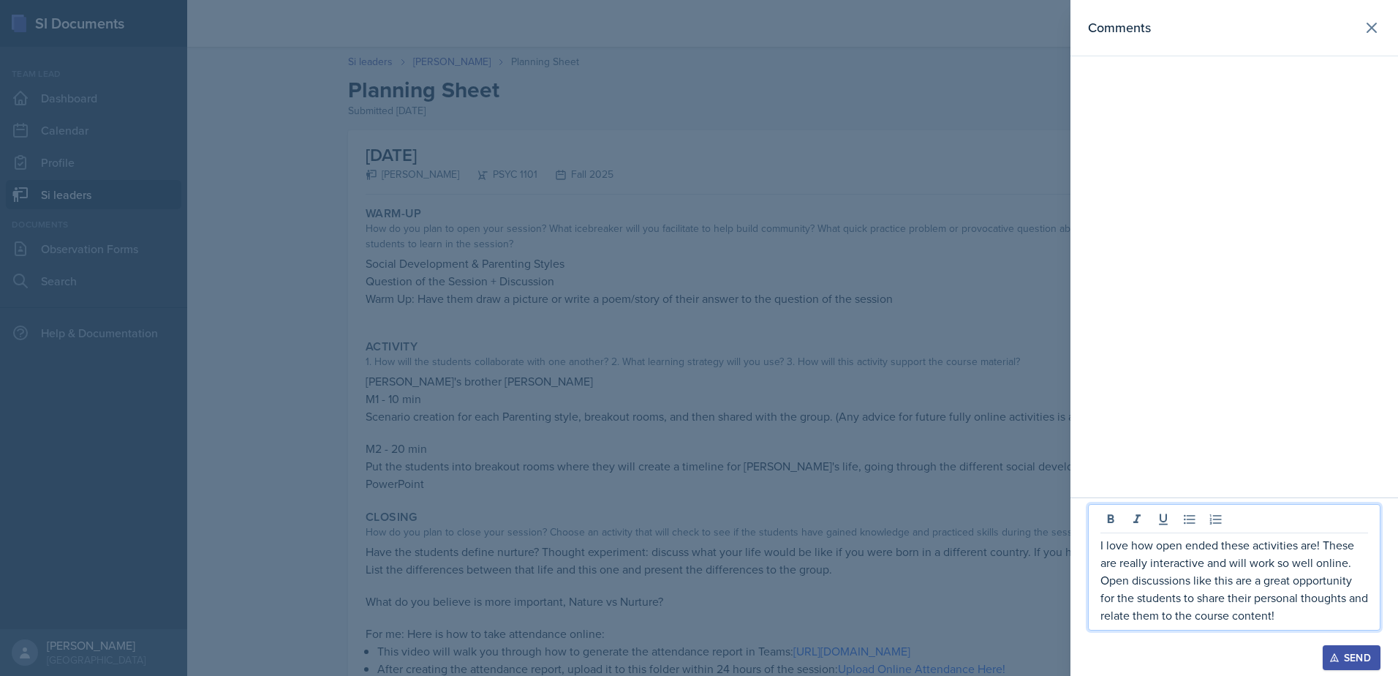
click at [1101, 548] on div "I love how open ended these activities are! These are really interactive and wi…" at bounding box center [1234, 567] width 293 height 127
click at [1175, 581] on p "I love how open ended these activities are! These are really interactive and wi…" at bounding box center [1235, 580] width 268 height 88
click at [1312, 608] on p "I love how open ended these activities are! These are really interactive and wi…" at bounding box center [1235, 580] width 268 height 88
click at [1258, 614] on p "I love how open ended these activities are! These are really interactive and wi…" at bounding box center [1235, 571] width 268 height 105
click at [1343, 615] on p "I love how open ended these activities are! These are really interactive and wi…" at bounding box center [1235, 571] width 268 height 105
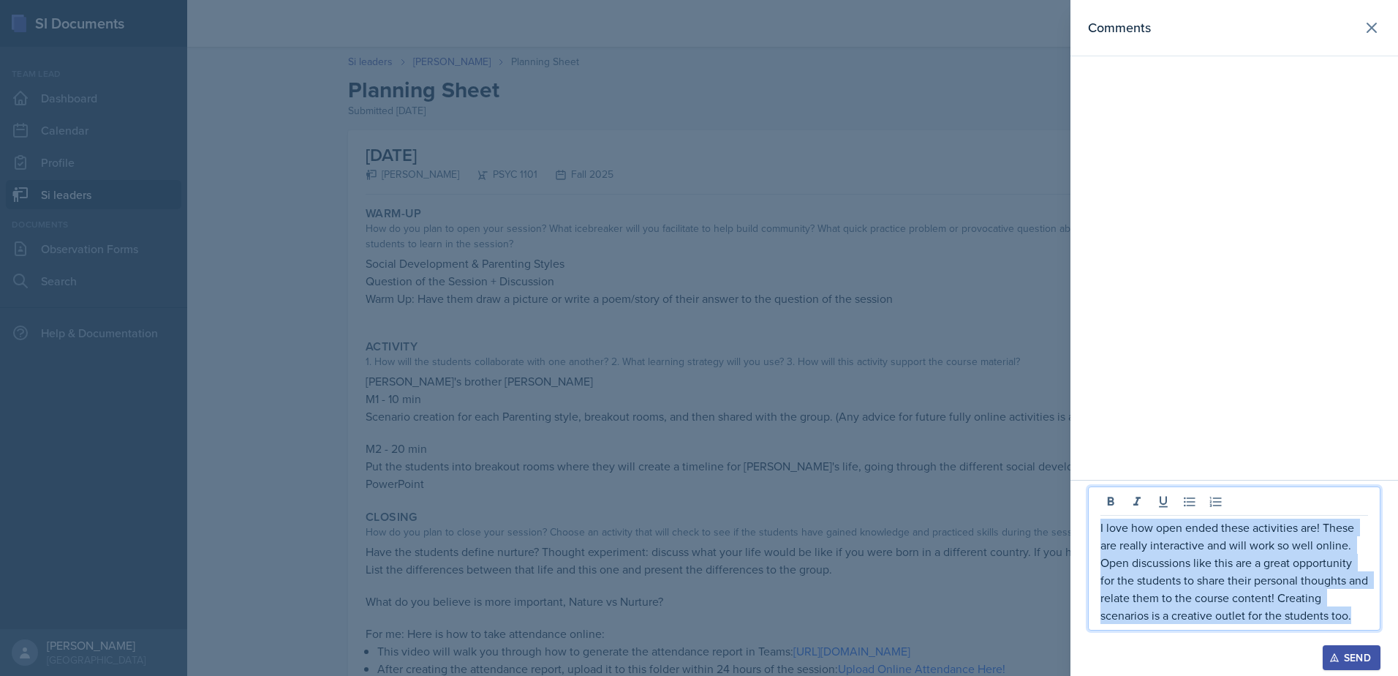
drag, startPoint x: 1301, startPoint y: 608, endPoint x: 1085, endPoint y: 525, distance: 231.0
click at [1085, 525] on div "I love how open ended these activities are! These are really interactive and wi…" at bounding box center [1235, 578] width 328 height 196
copy p "I love how open ended these activities are! These are really interactive and wi…"
click at [1361, 648] on button "Send" at bounding box center [1352, 657] width 58 height 25
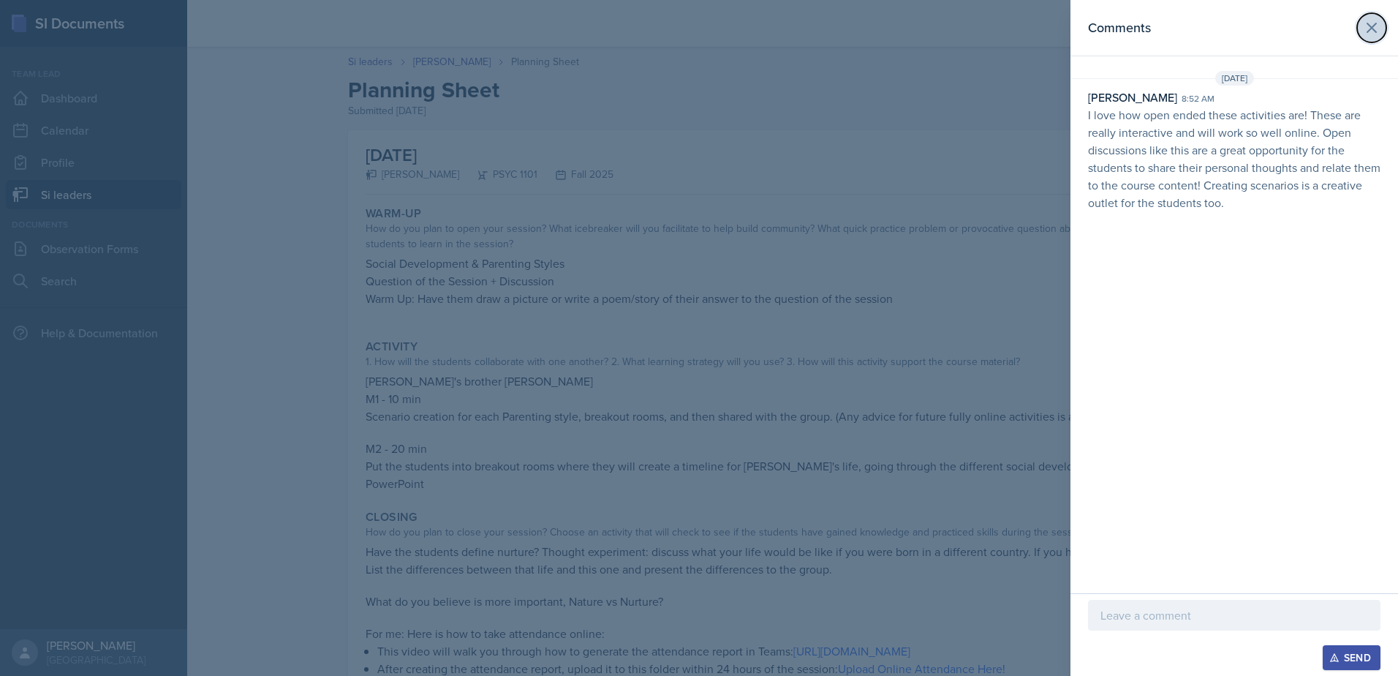
click at [1377, 26] on icon at bounding box center [1372, 28] width 18 height 18
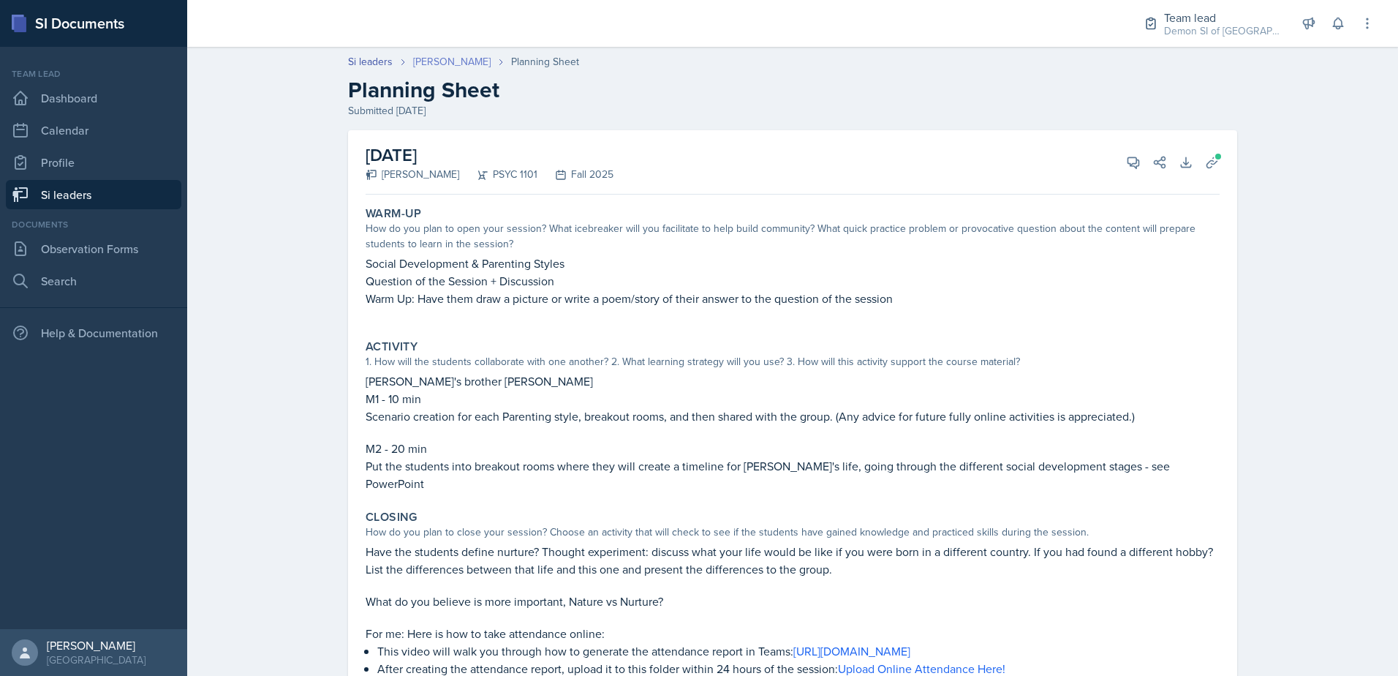
click at [428, 52] on header "Si leaders [PERSON_NAME] Planning Sheet Planning Sheet Submitted [DATE]" at bounding box center [792, 86] width 1211 height 94
click at [431, 58] on link "[PERSON_NAME]" at bounding box center [452, 61] width 78 height 15
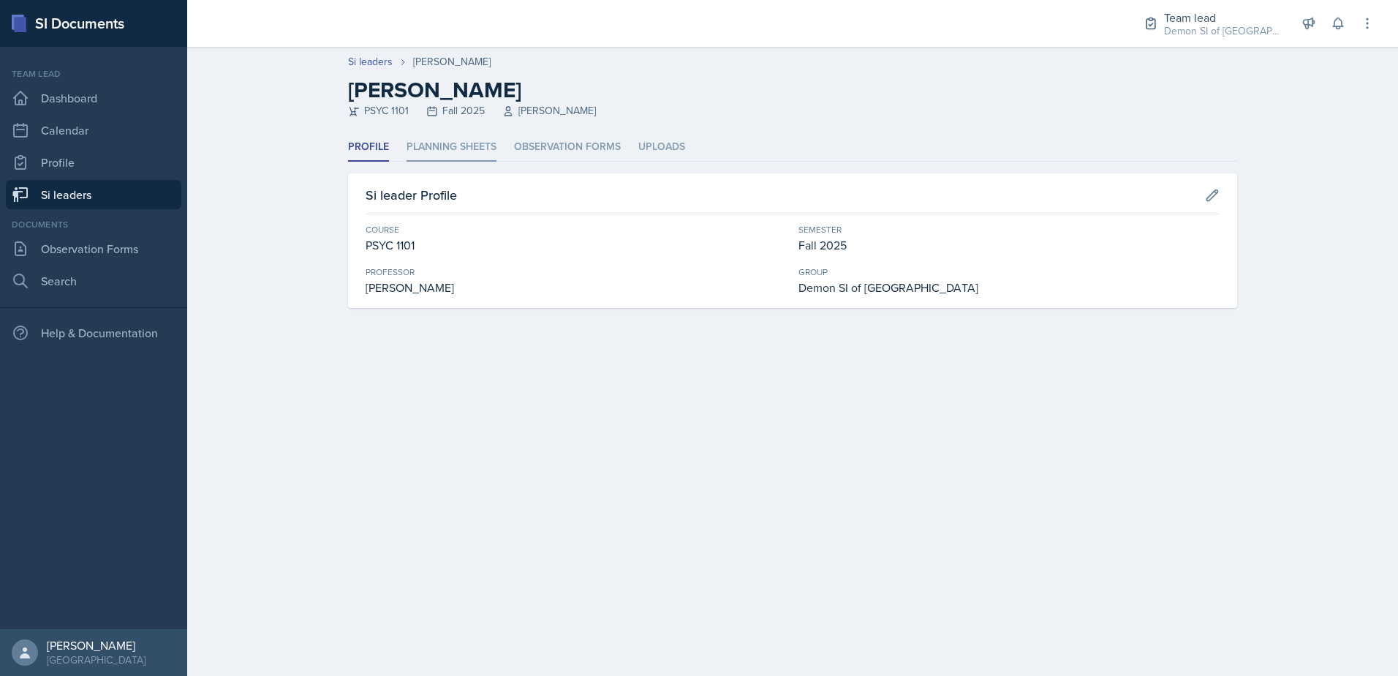
click at [478, 153] on li "Planning Sheets" at bounding box center [452, 147] width 90 height 29
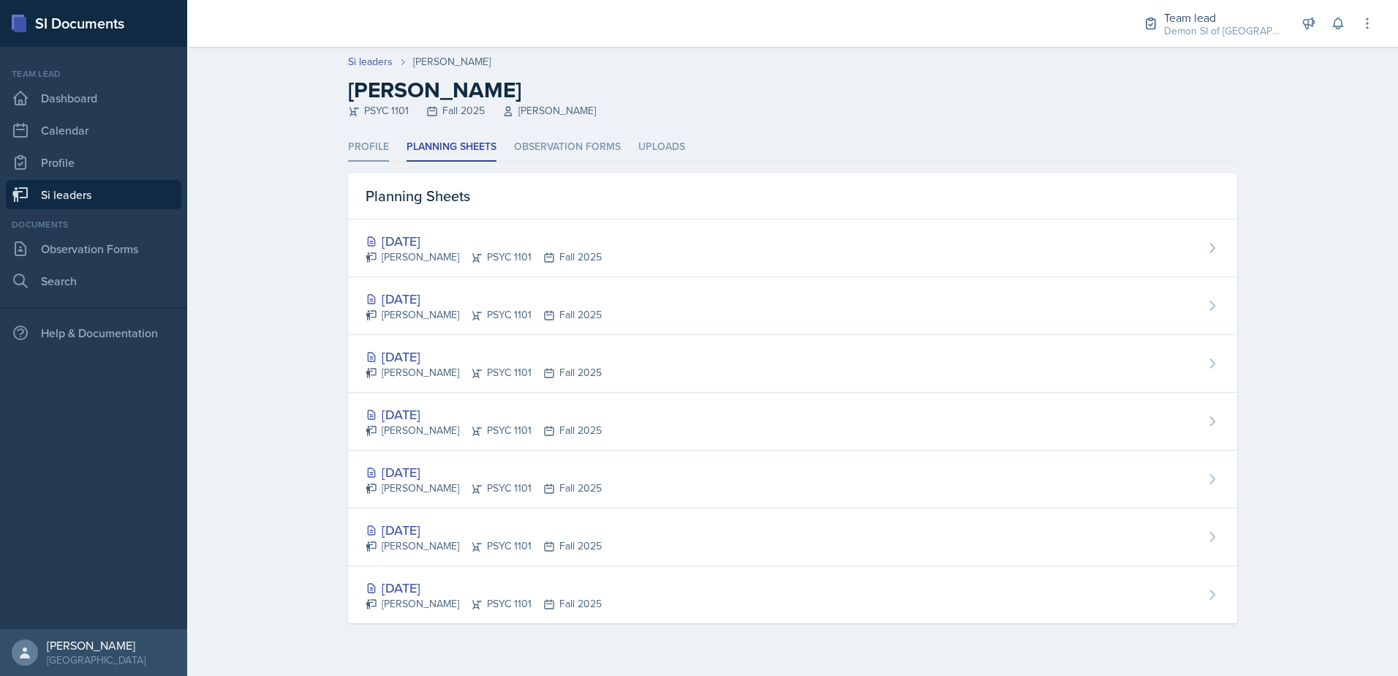
click at [371, 155] on li "Profile" at bounding box center [368, 147] width 41 height 29
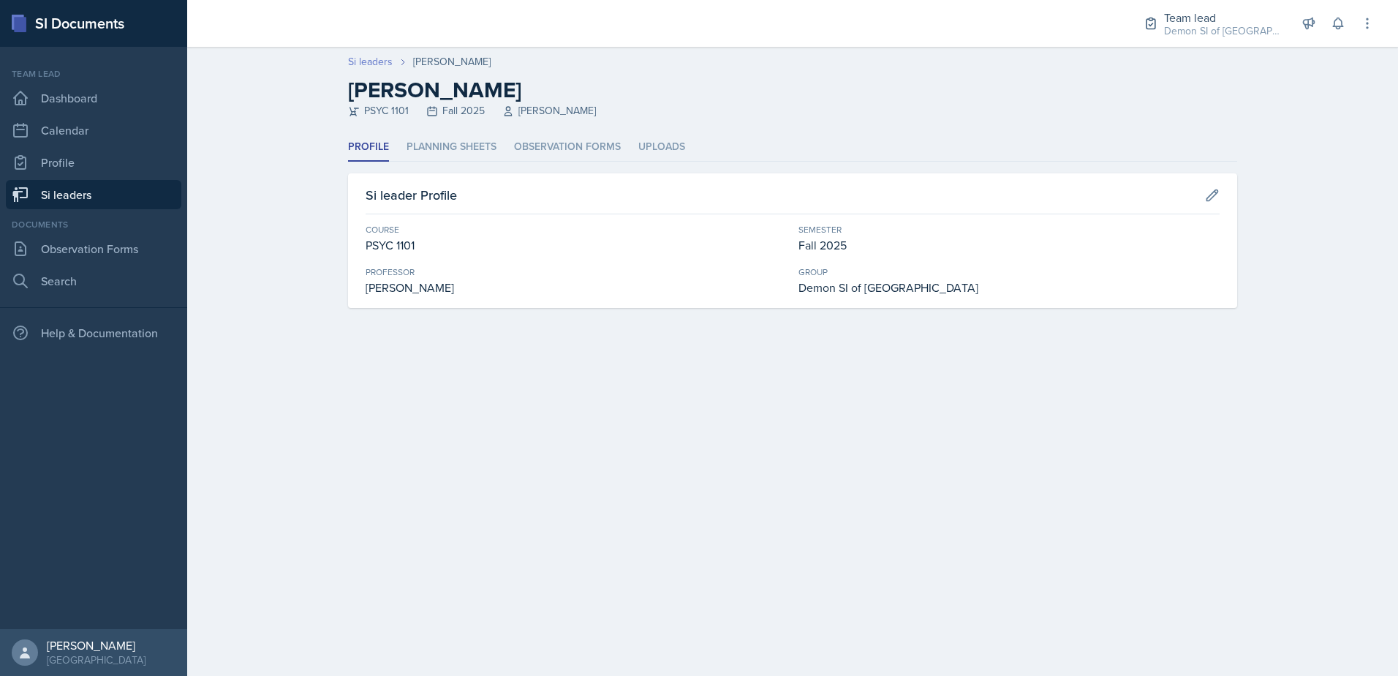
click at [379, 63] on link "Si leaders" at bounding box center [370, 61] width 45 height 15
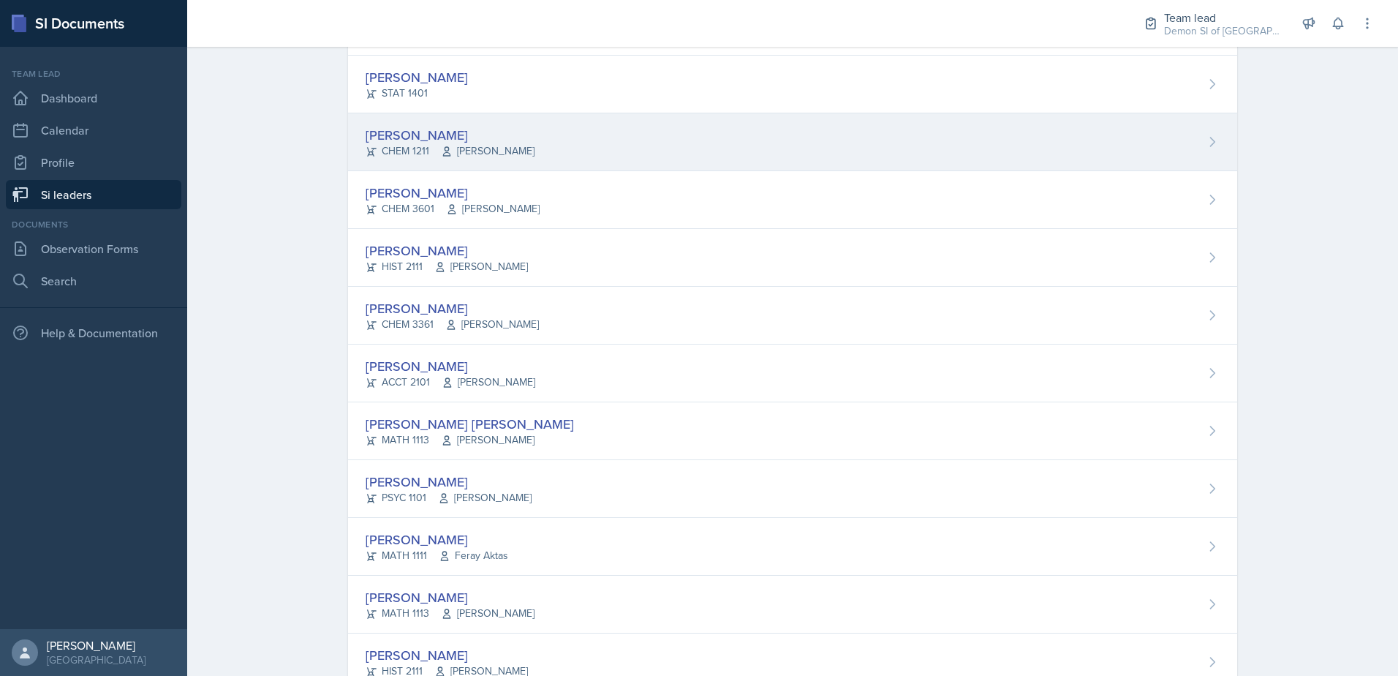
scroll to position [993, 0]
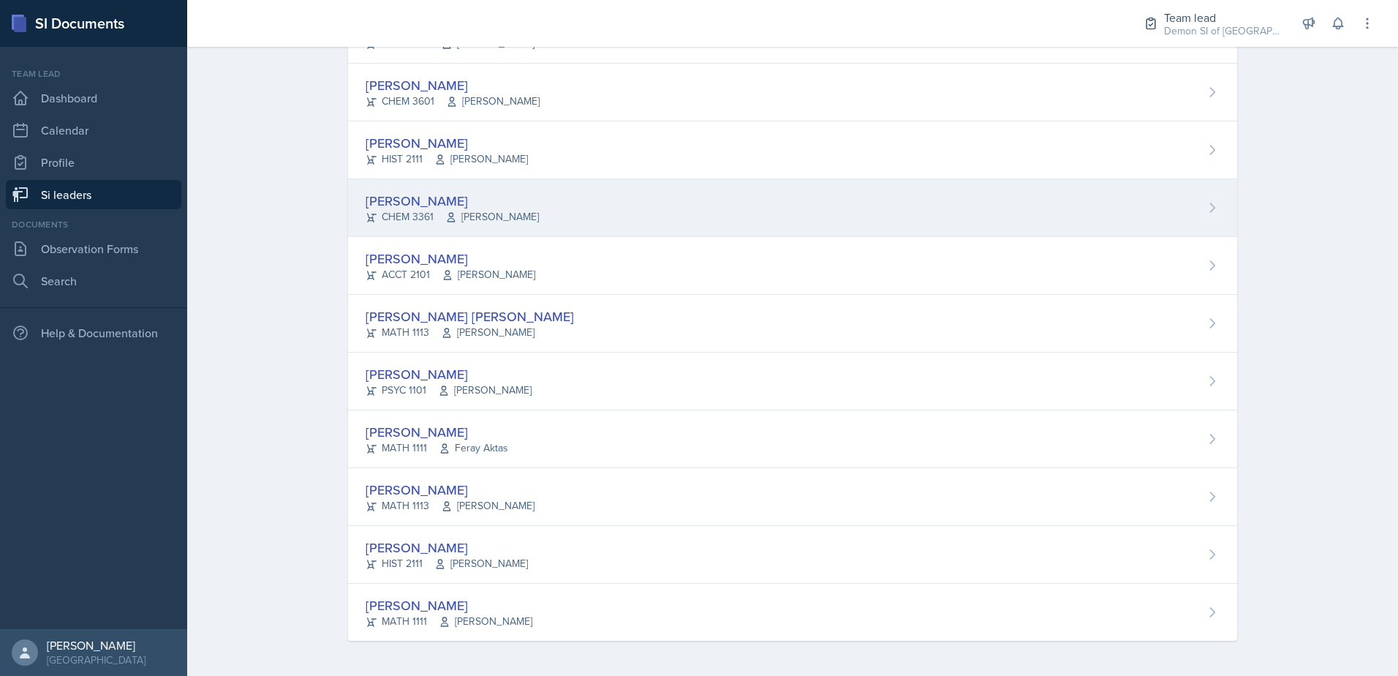
click at [434, 204] on div "[PERSON_NAME]" at bounding box center [452, 201] width 173 height 20
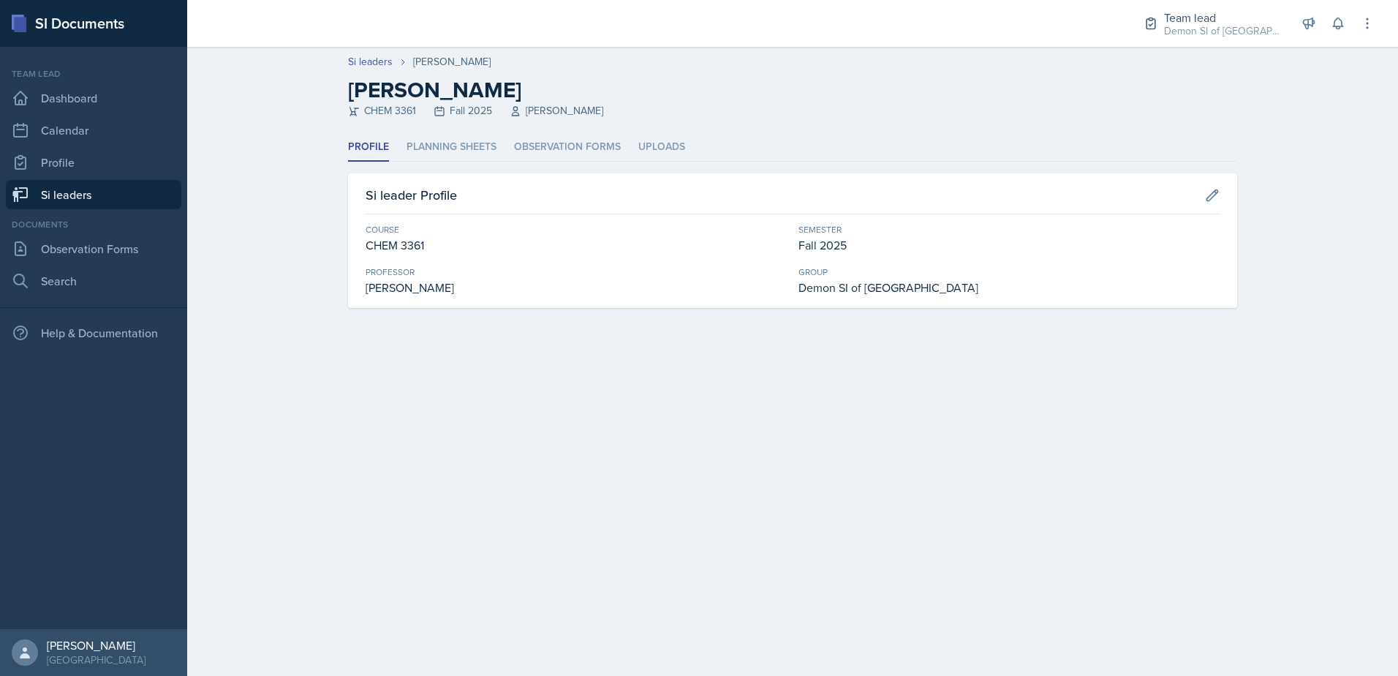
click at [451, 163] on div "Profile Planning Sheets Observation Forms Uploads Profile Planning Sheets Obser…" at bounding box center [792, 220] width 889 height 175
click at [451, 153] on li "Planning Sheets" at bounding box center [452, 147] width 90 height 29
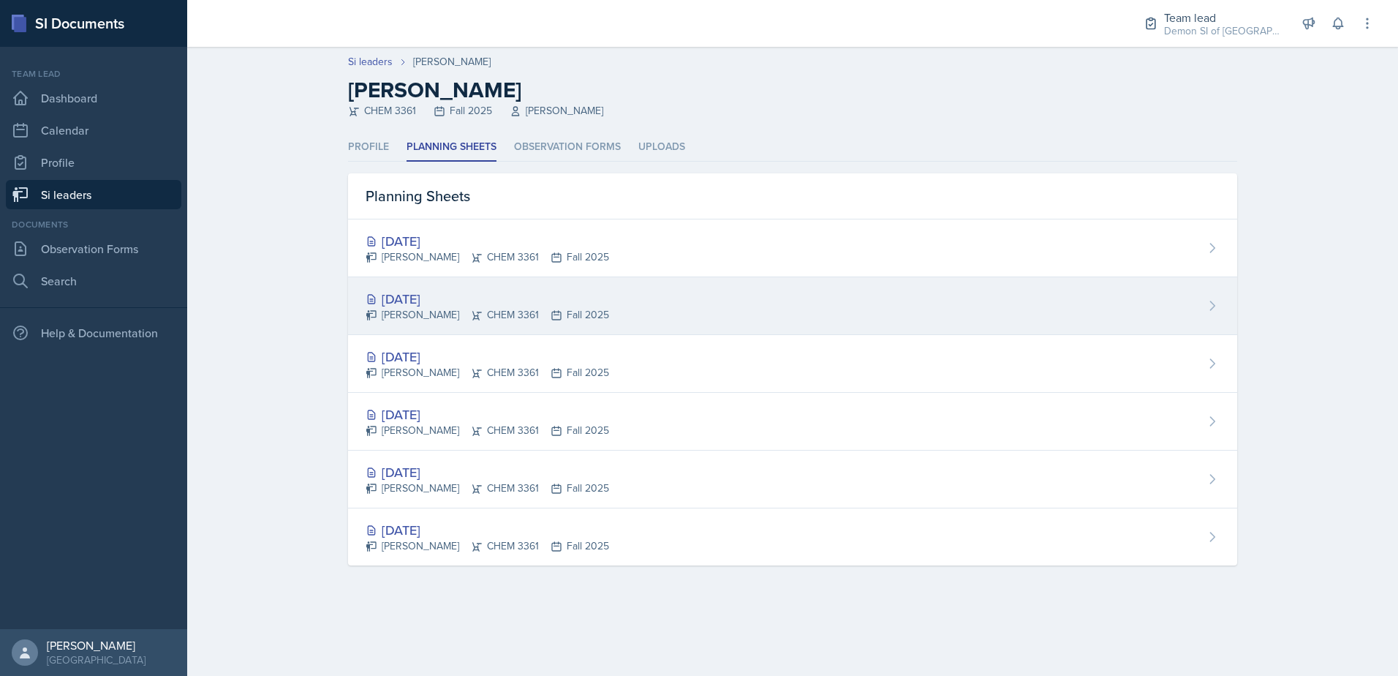
click at [428, 297] on div "[DATE]" at bounding box center [488, 299] width 244 height 20
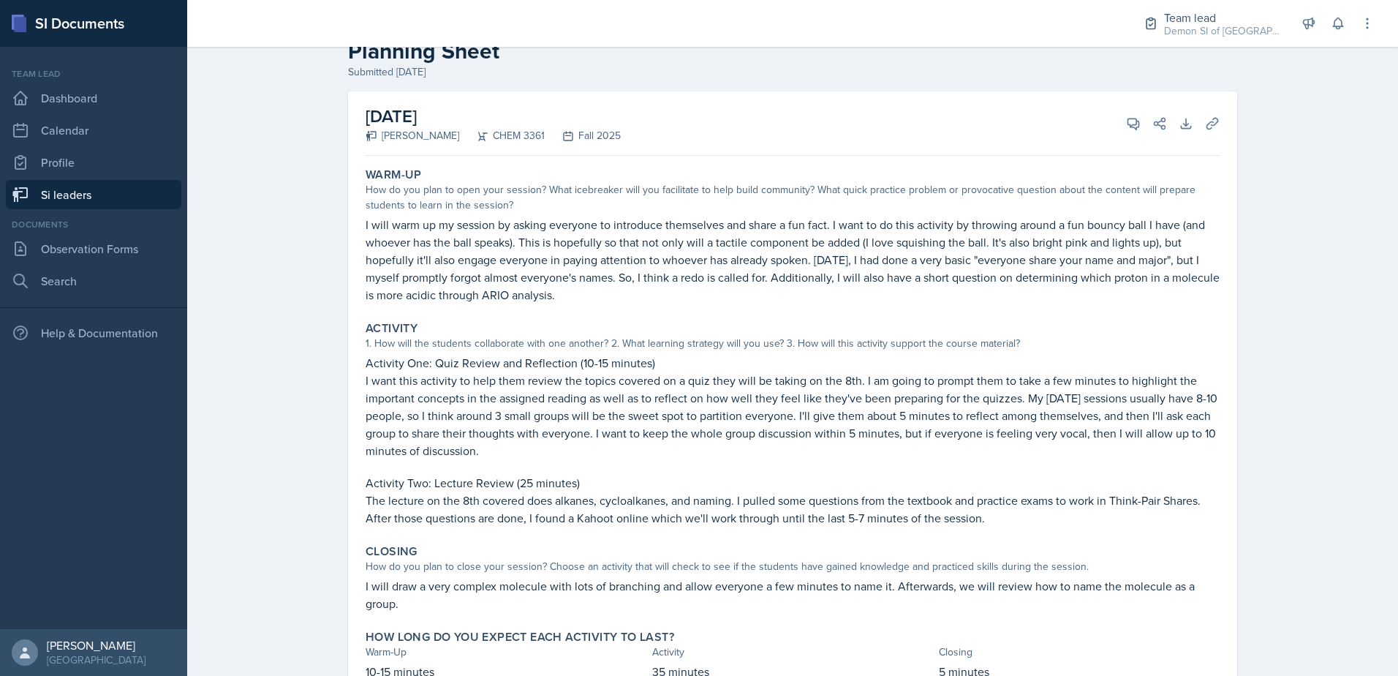
scroll to position [73, 0]
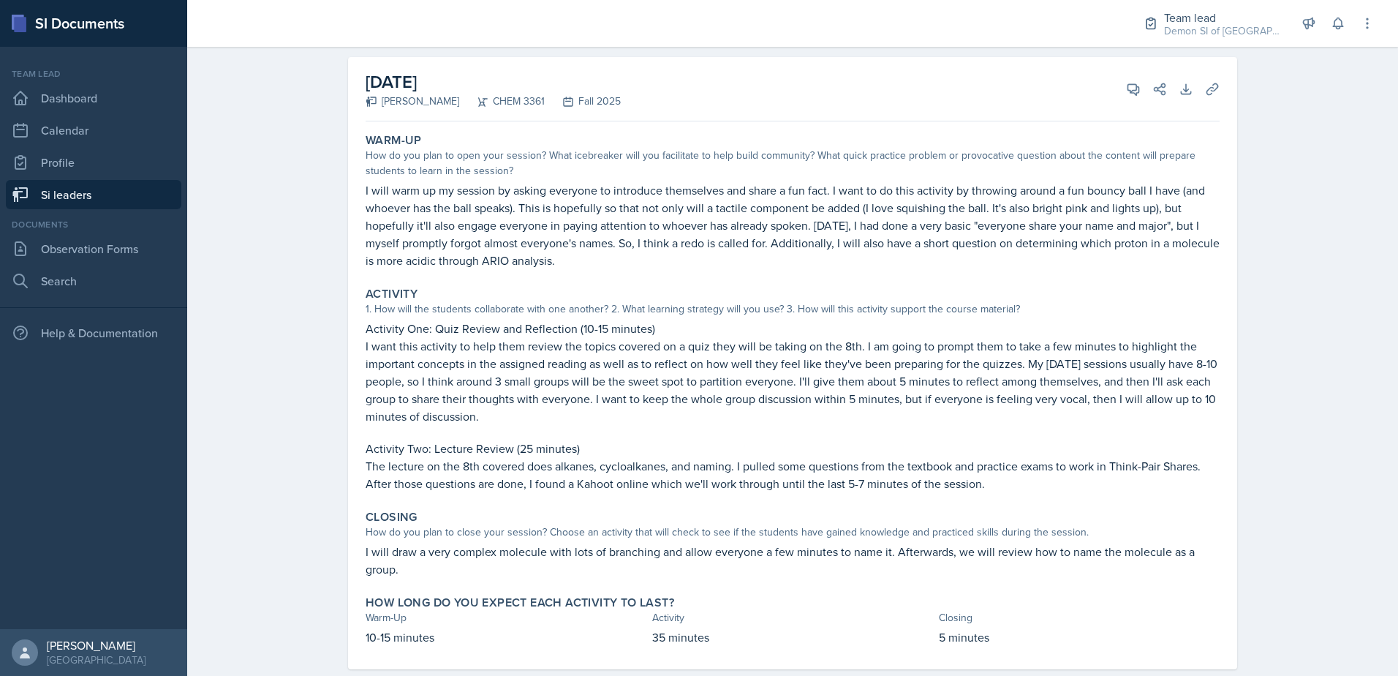
click at [334, 593] on div "[DATE] [PERSON_NAME] CHEM 3361 Fall 2025 View Comments Comments [DATE] [PERSON_…" at bounding box center [793, 380] width 936 height 647
click at [981, 362] on p "I want this activity to help them review the topics covered on a quiz they will…" at bounding box center [793, 381] width 854 height 88
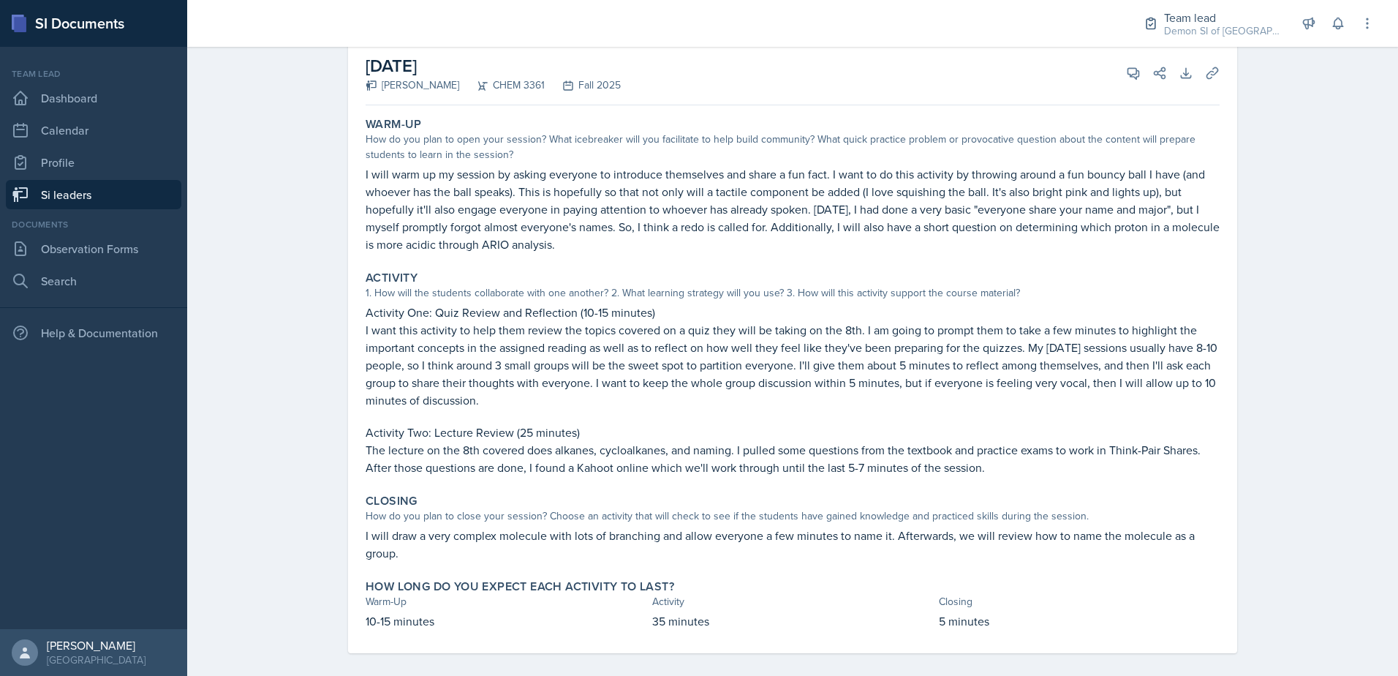
scroll to position [102, 0]
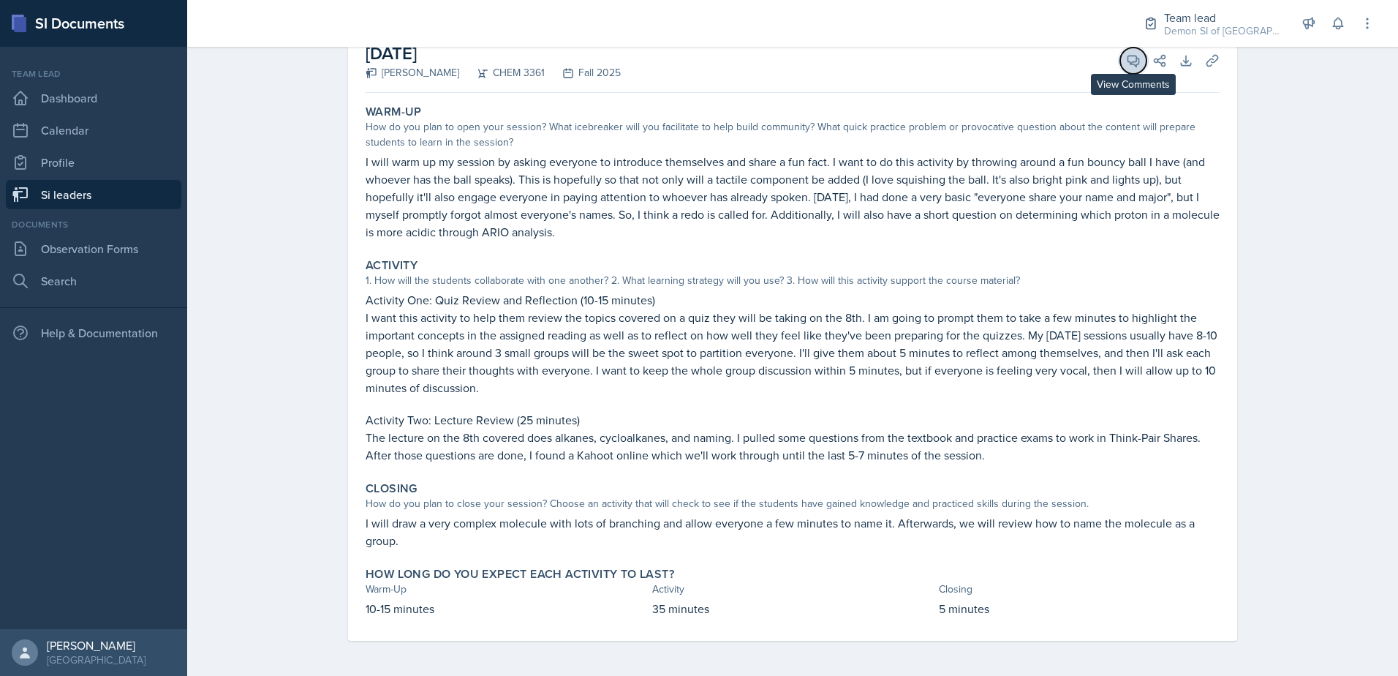
click at [1126, 61] on icon at bounding box center [1133, 60] width 15 height 15
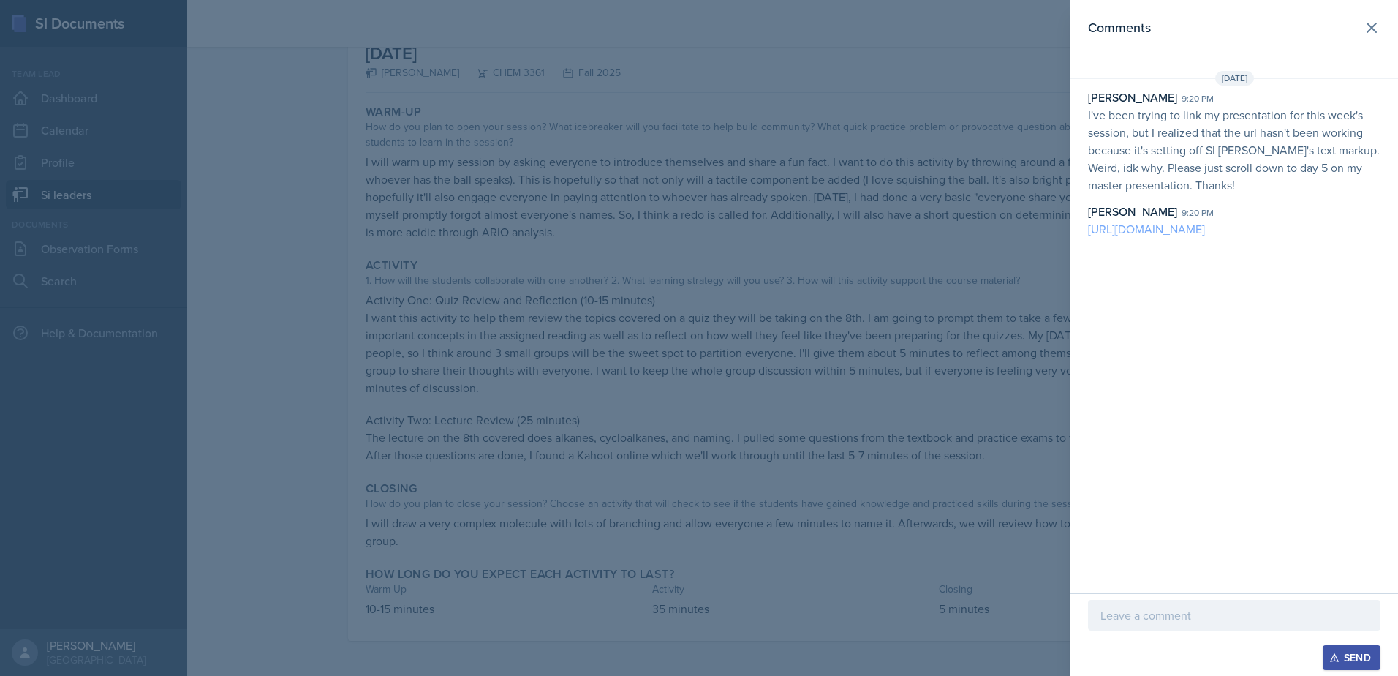
click at [1205, 230] on link "[URL][DOMAIN_NAME]" at bounding box center [1146, 229] width 117 height 16
click at [1177, 620] on p at bounding box center [1235, 615] width 268 height 18
drag, startPoint x: 1176, startPoint y: 619, endPoint x: 1348, endPoint y: 631, distance: 172.3
click at [1349, 633] on div "I love that you reintroduce the students" at bounding box center [1234, 609] width 293 height 71
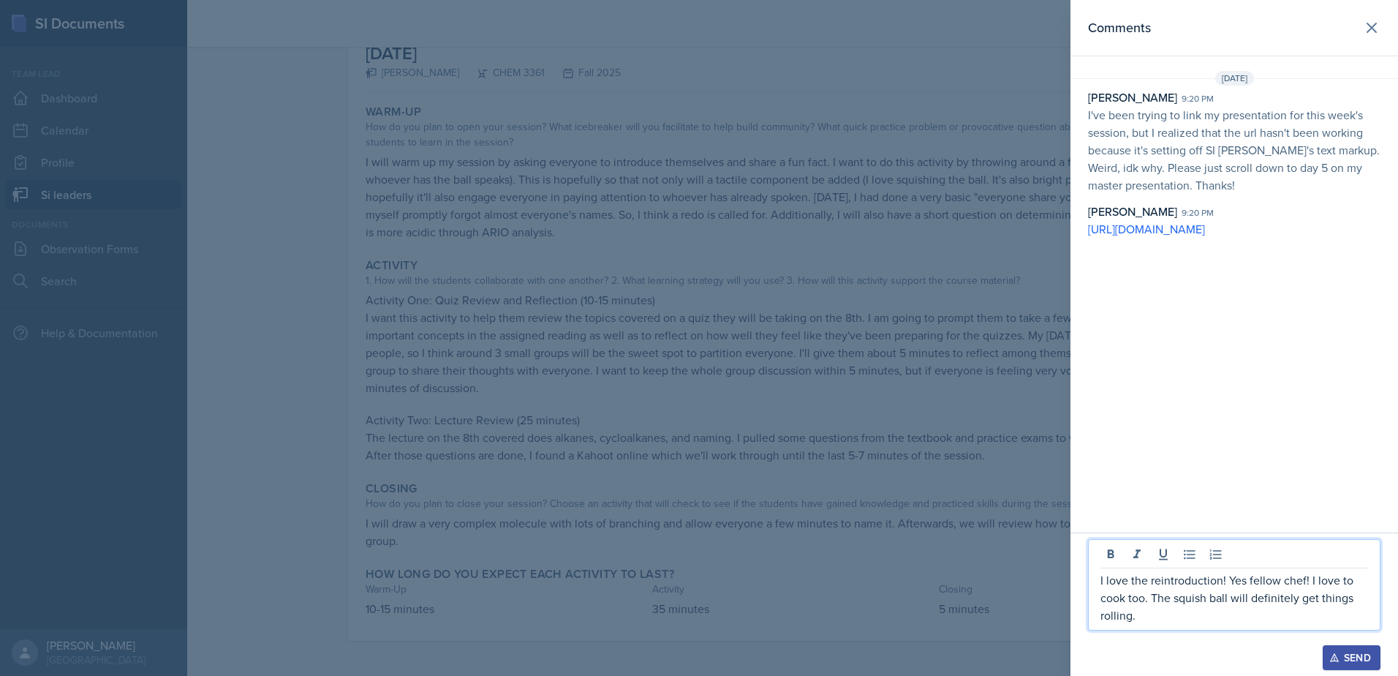
click at [1236, 602] on p "I love the reintroduction! Yes fellow chef! I love to cook too. The squish ball…" at bounding box center [1235, 597] width 268 height 53
click at [1226, 608] on p "I love the reintroduction! Yes fellow chef! I love to cook too. The squish ball…" at bounding box center [1235, 597] width 268 height 53
drag, startPoint x: 1117, startPoint y: 594, endPoint x: 464, endPoint y: -76, distance: 935.6
click at [464, 0] on html "SI Documents Team lead Dashboard Calendar Profile Si leaders Documents Observat…" at bounding box center [699, 338] width 1398 height 676
click at [1258, 614] on p "I love the reintroduction! The squish ball will definitely get things rolling." at bounding box center [1235, 606] width 268 height 35
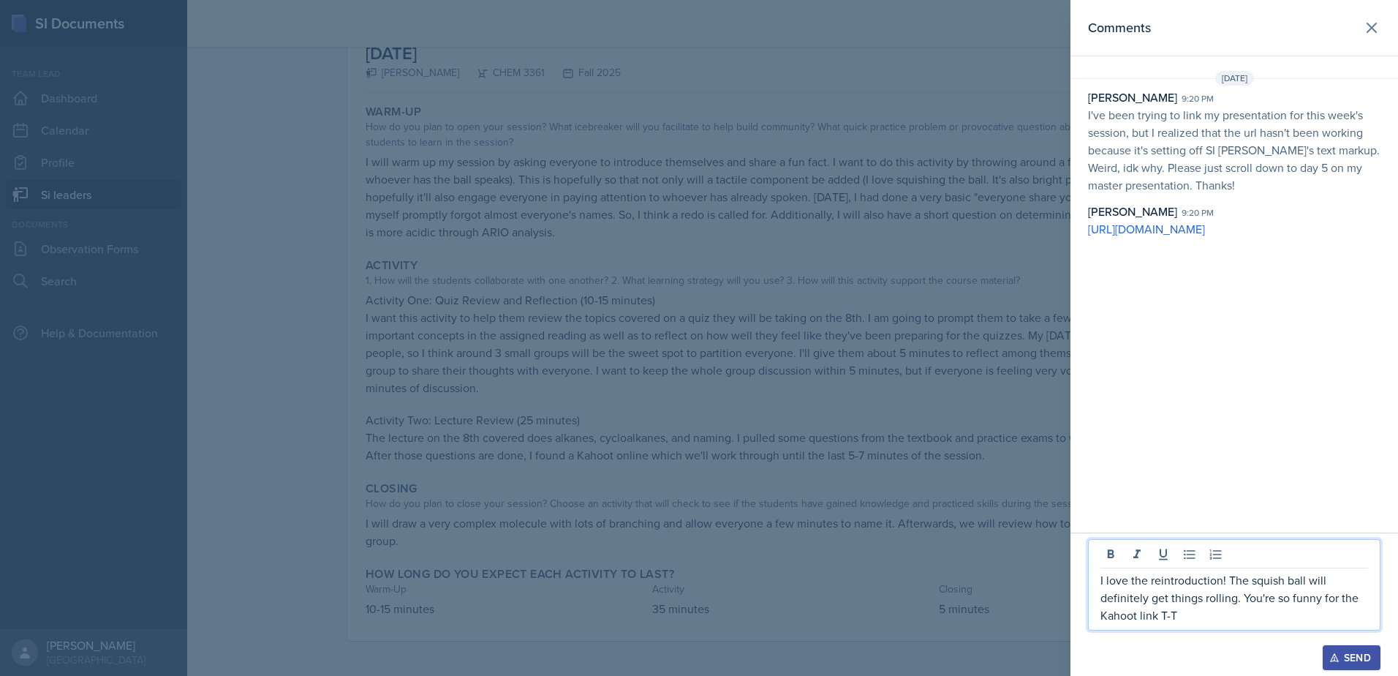
click at [1244, 597] on p "I love the reintroduction! The squish ball will definitely get things rolling. …" at bounding box center [1235, 597] width 268 height 53
click at [1244, 601] on p "I love the reintroduction! The squish ball will definitely get things rolling." at bounding box center [1235, 588] width 268 height 35
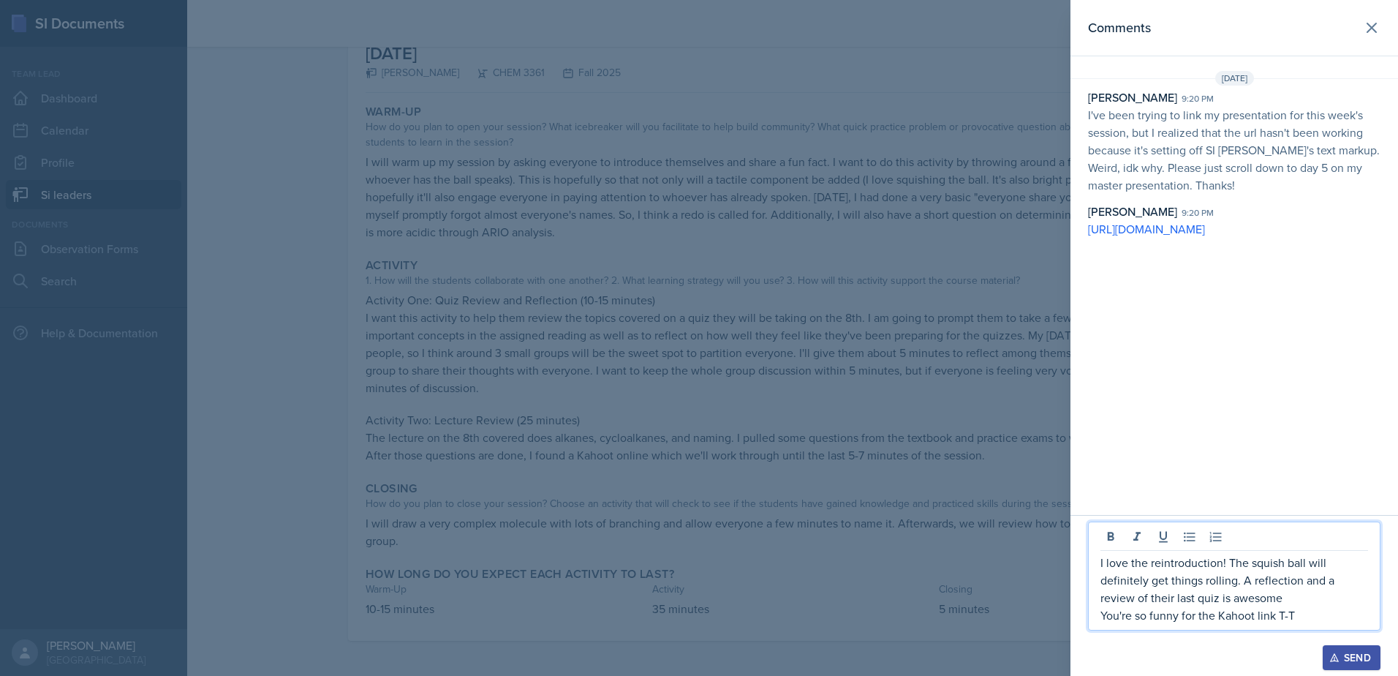
click at [1235, 603] on p "I love the reintroduction! The squish ball will definitely get things rolling. …" at bounding box center [1235, 580] width 268 height 53
click at [1322, 597] on p "I love the reintroduction! The squish ball will definitely get things rolling. …" at bounding box center [1235, 580] width 268 height 53
click at [1237, 565] on p "I love the reintroduction! The squish ball will definitely get things rolling. …" at bounding box center [1235, 571] width 268 height 70
drag, startPoint x: 1229, startPoint y: 544, endPoint x: 1251, endPoint y: 586, distance: 47.5
click at [1229, 545] on p "I love the reintroduction! The squish ball will definitely get things rolling. …" at bounding box center [1235, 571] width 268 height 70
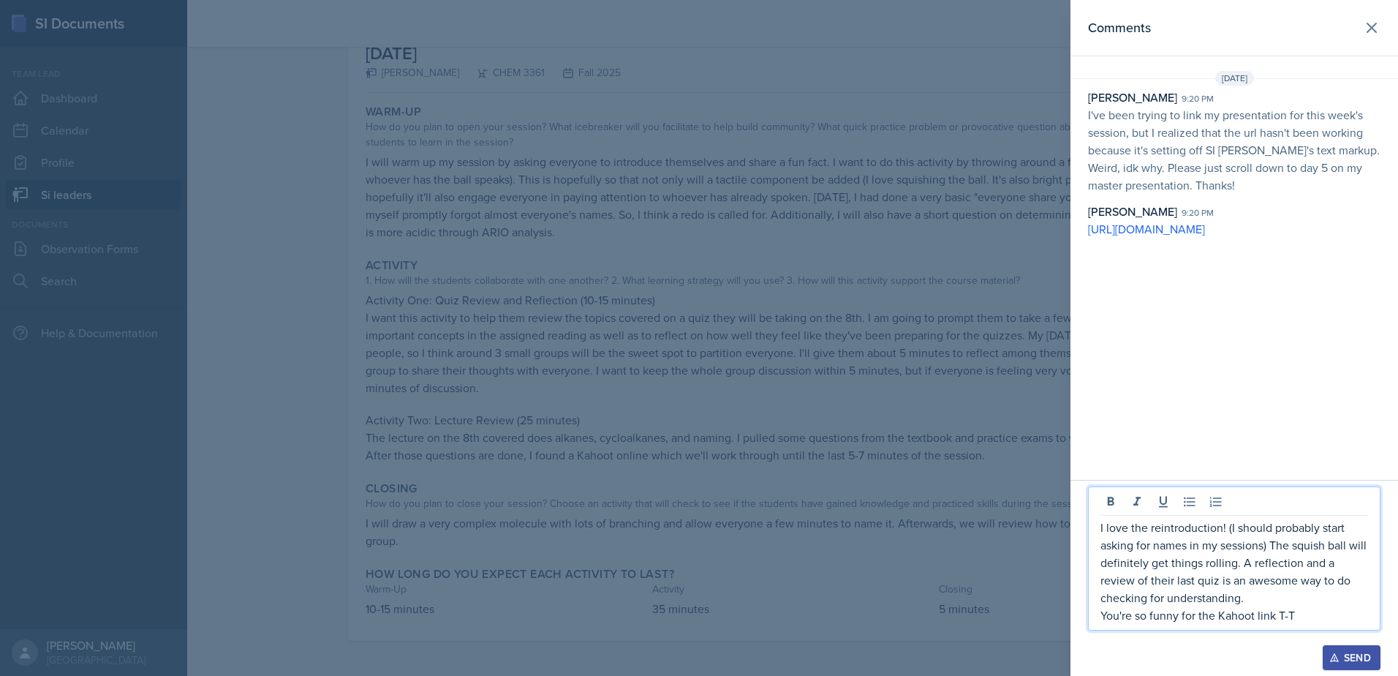
click at [1242, 608] on p "You're so funny for the Kahoot link T-T" at bounding box center [1235, 615] width 268 height 18
drag, startPoint x: 1220, startPoint y: 618, endPoint x: 1357, endPoint y: 631, distance: 138.1
click at [1357, 631] on div "I love the reintroduction! (I should probably start asking for names in my sess…" at bounding box center [1234, 565] width 293 height 159
click at [1265, 593] on p "I love the reintroduction! (I should probably start asking for names in my sess…" at bounding box center [1235, 563] width 268 height 88
click at [1240, 601] on p "I love the reintroduction! (I should probably start asking for names in my sess…" at bounding box center [1235, 563] width 268 height 88
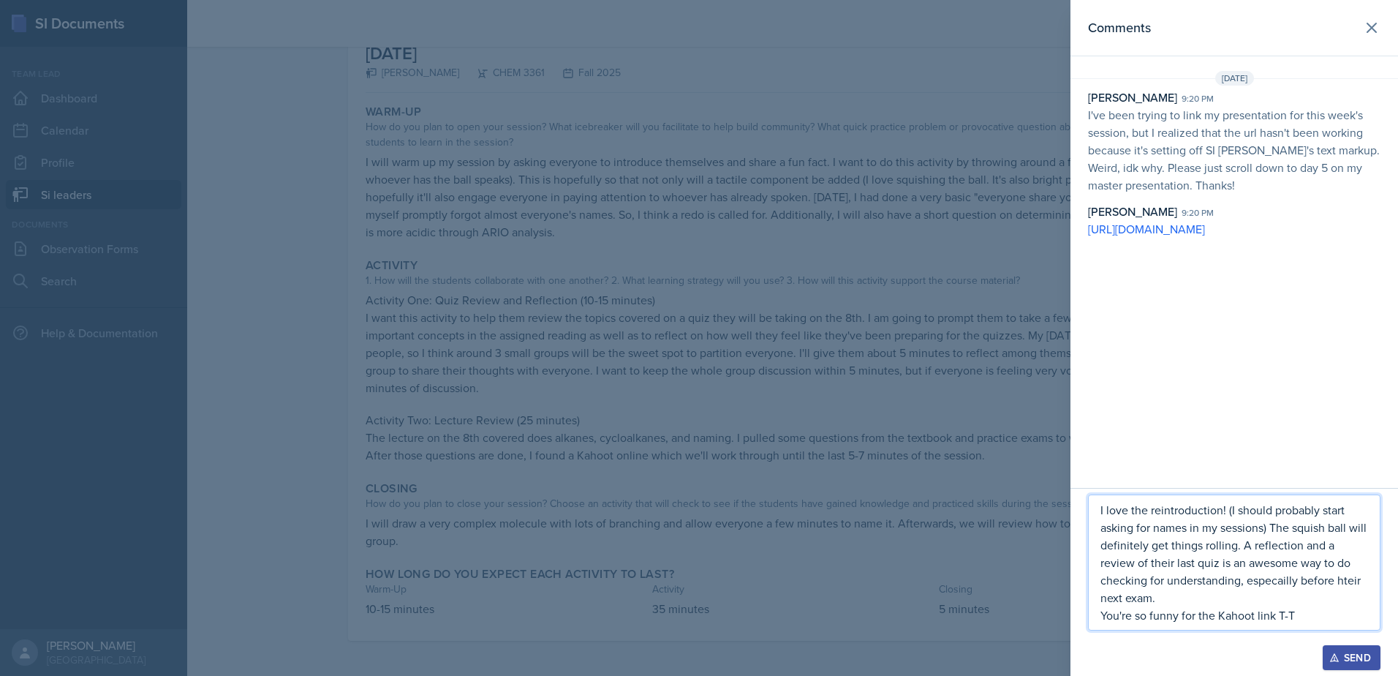
click at [1267, 593] on p "I love the reintroduction! (I should probably start asking for names in my sess…" at bounding box center [1235, 553] width 268 height 105
click at [1214, 611] on p "You're so funny for the Kahoot link T-T" at bounding box center [1235, 615] width 268 height 18
click at [1140, 602] on p "I love the reintroduction! (I should probably start asking for names in my sess…" at bounding box center [1235, 553] width 268 height 105
click at [1140, 601] on p "I love the reintroduction! (I should probably start asking for names in my sess…" at bounding box center [1235, 553] width 268 height 105
click at [1169, 602] on p "I love the reintroduction! (I should probably start asking for names in my sess…" at bounding box center [1235, 553] width 268 height 105
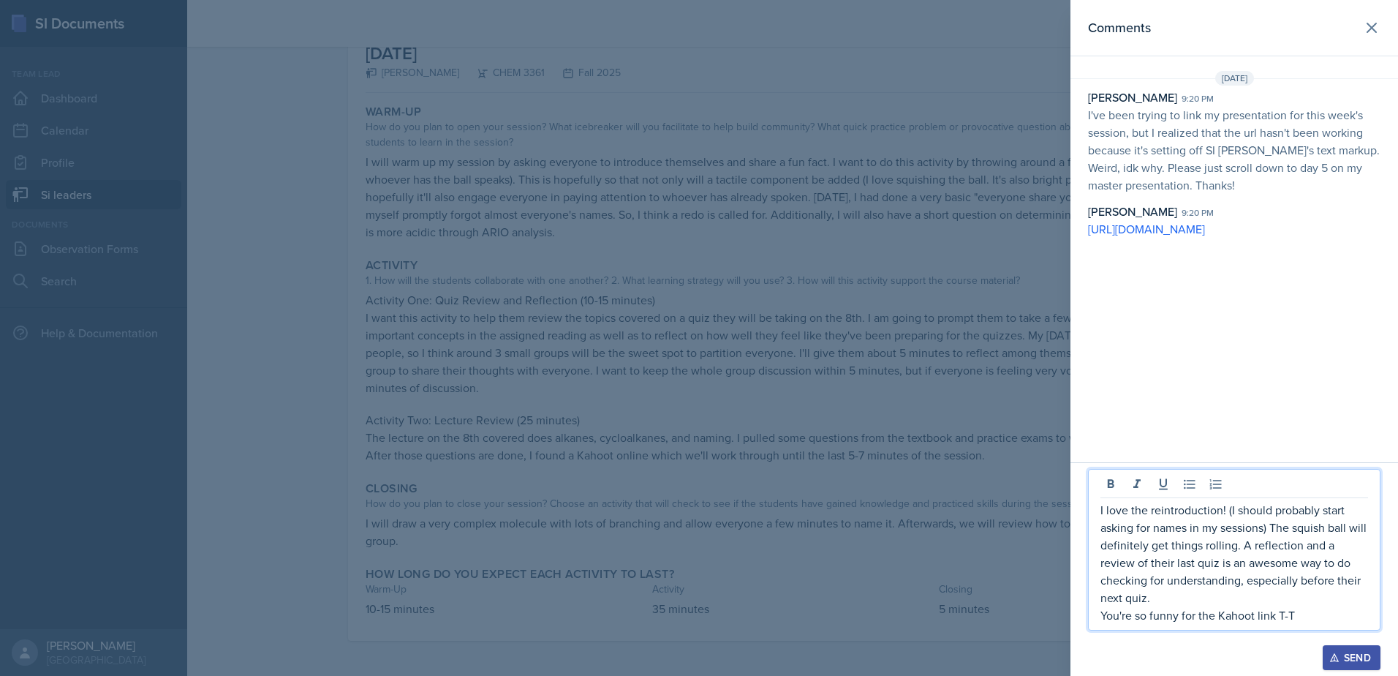
click at [1159, 604] on p "I love the reintroduction! (I should probably start asking for names in my sess…" at bounding box center [1235, 553] width 268 height 105
click at [1164, 613] on p "You're so funny for the Kahoot link T-T" at bounding box center [1235, 615] width 268 height 18
click at [1165, 613] on p "You're so funny for the Kahoot link T-T" at bounding box center [1235, 615] width 268 height 18
click at [1207, 614] on p "You're so sick for the Kahoot link T-T" at bounding box center [1235, 615] width 268 height 18
click at [1161, 603] on p "I love the reintroduction! (I should probably start asking for names in my sess…" at bounding box center [1235, 553] width 268 height 105
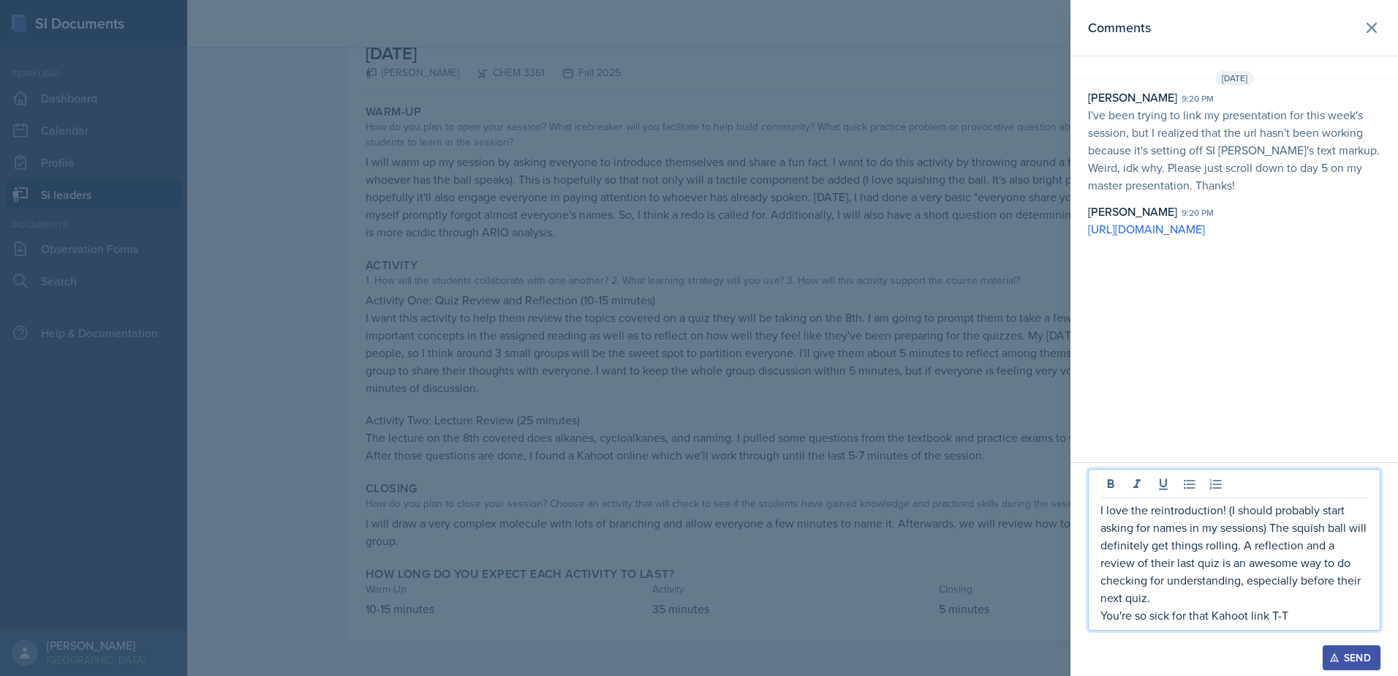
click at [1284, 619] on p "You're so sick for that Kahoot link T-T" at bounding box center [1235, 615] width 268 height 18
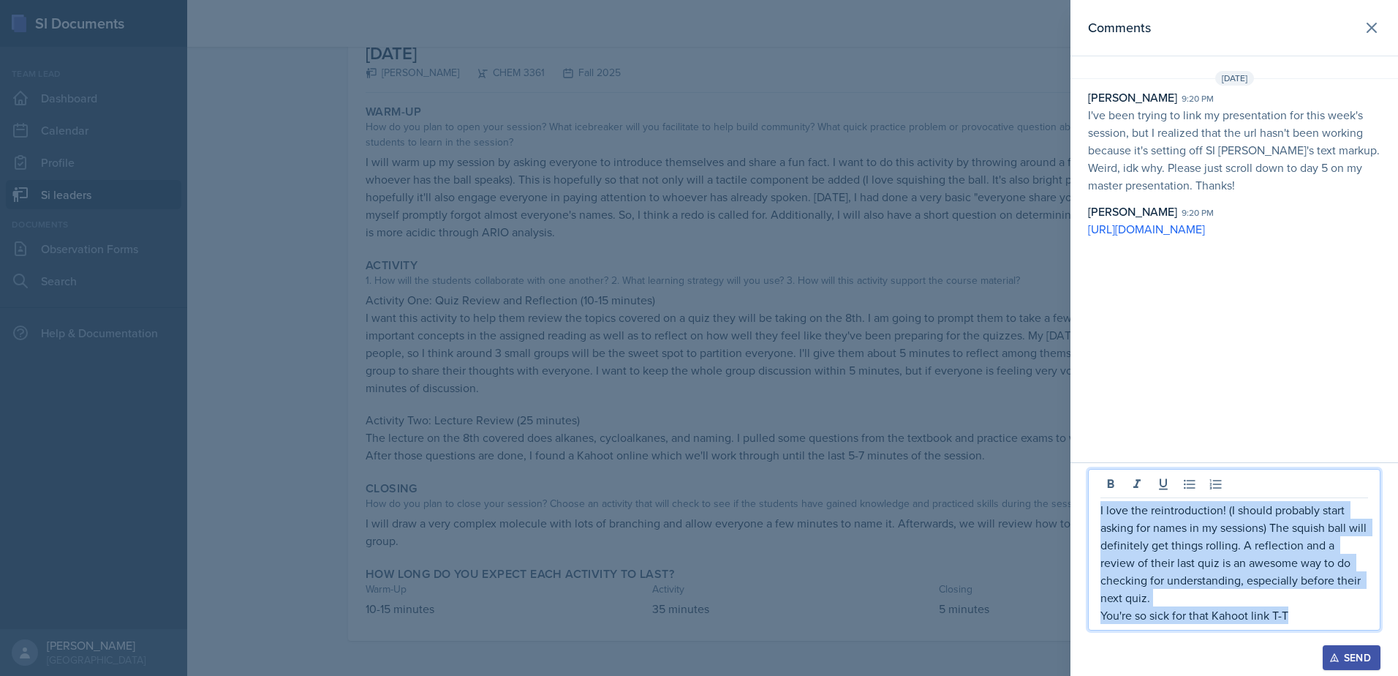
drag, startPoint x: 1311, startPoint y: 623, endPoint x: 1097, endPoint y: 500, distance: 246.4
click at [1090, 503] on div "I love the reintroduction! (I should probably start asking for names in my sess…" at bounding box center [1234, 550] width 293 height 162
copy div "I love the reintroduction! (I should probably start asking for names in my sess…"
click at [1366, 663] on div "Send" at bounding box center [1352, 658] width 39 height 12
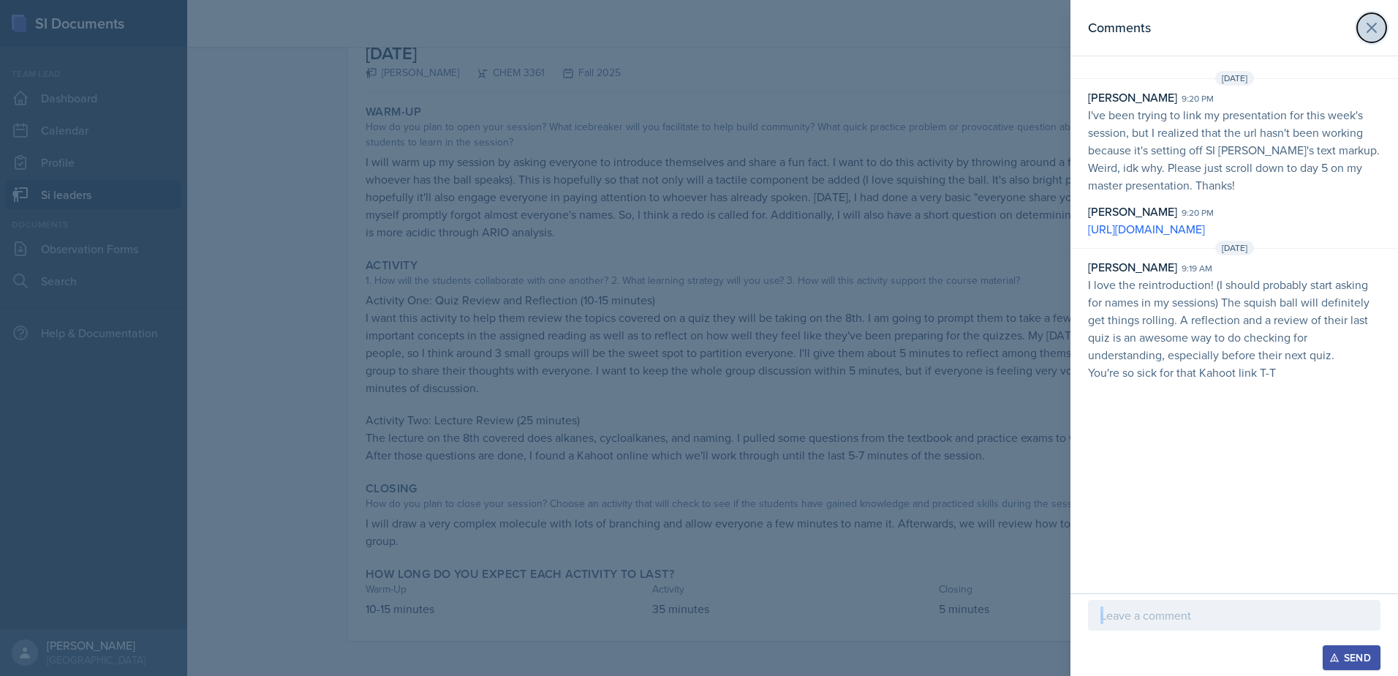
click at [1363, 33] on icon at bounding box center [1372, 28] width 18 height 18
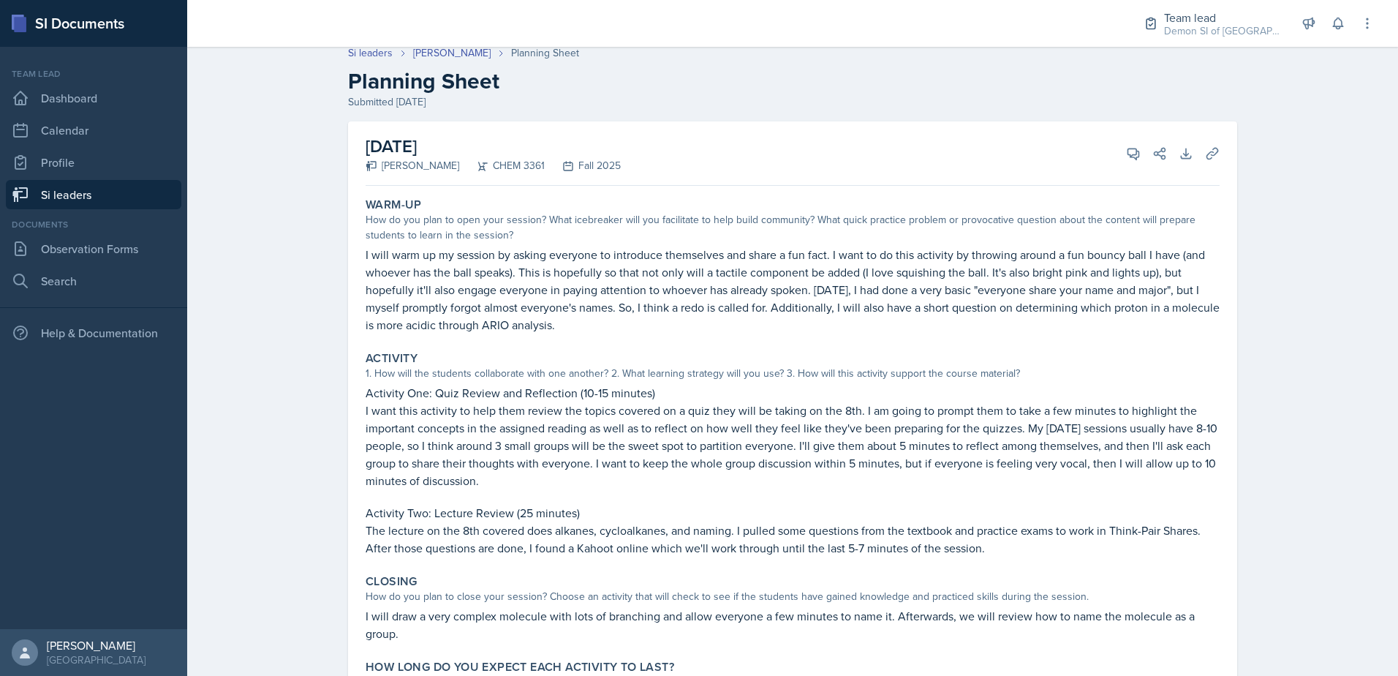
scroll to position [0, 0]
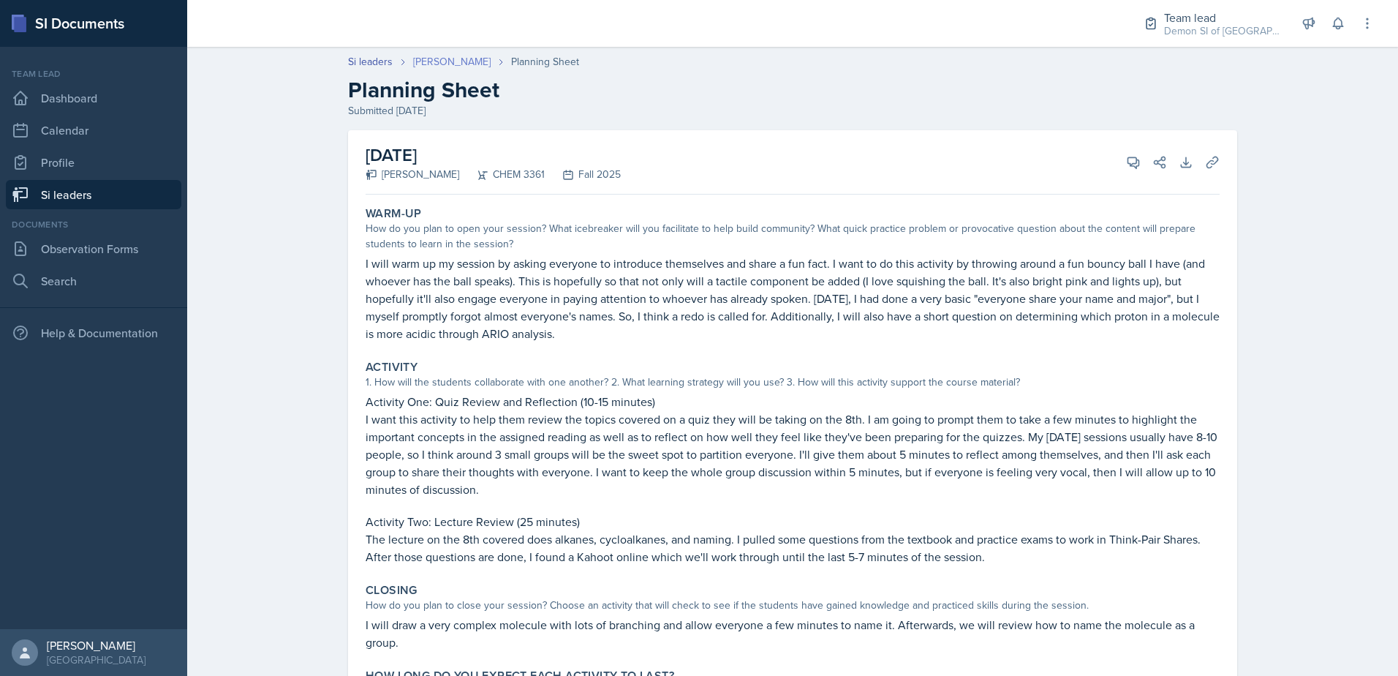
click at [420, 63] on link "[PERSON_NAME]" at bounding box center [452, 61] width 78 height 15
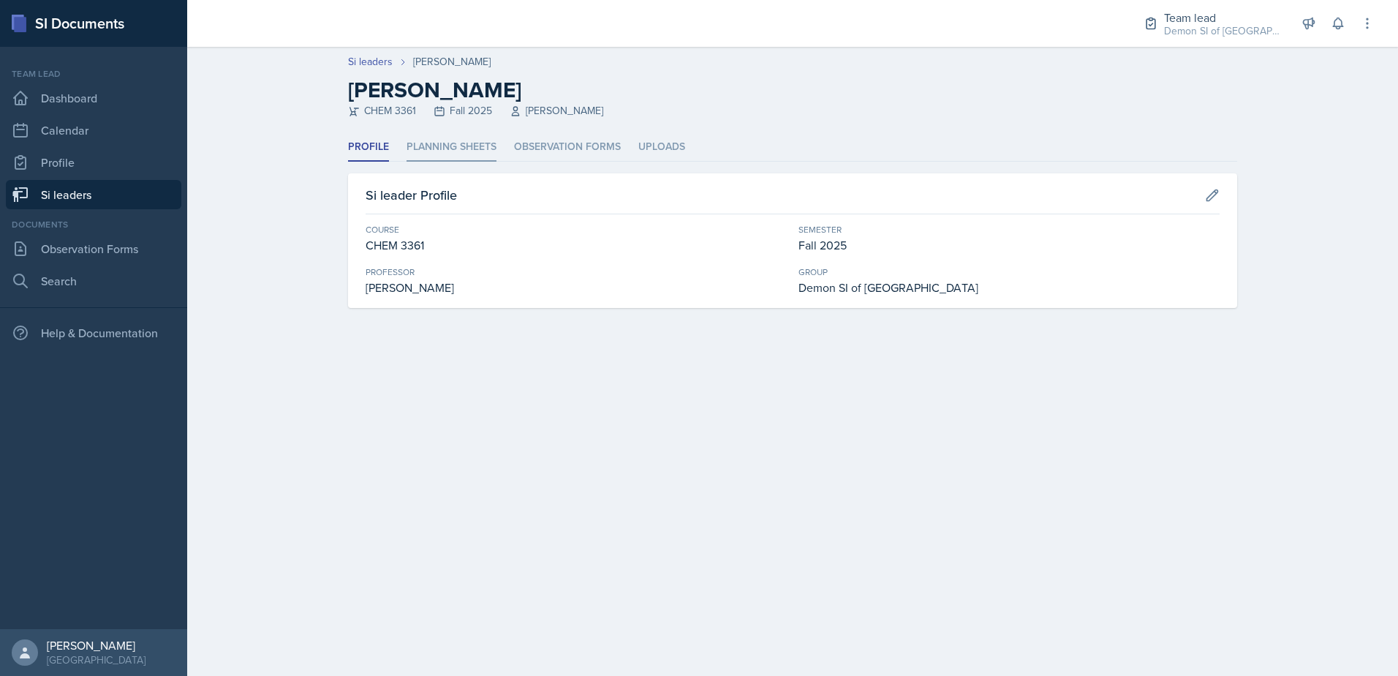
click at [438, 149] on li "Planning Sheets" at bounding box center [452, 147] width 90 height 29
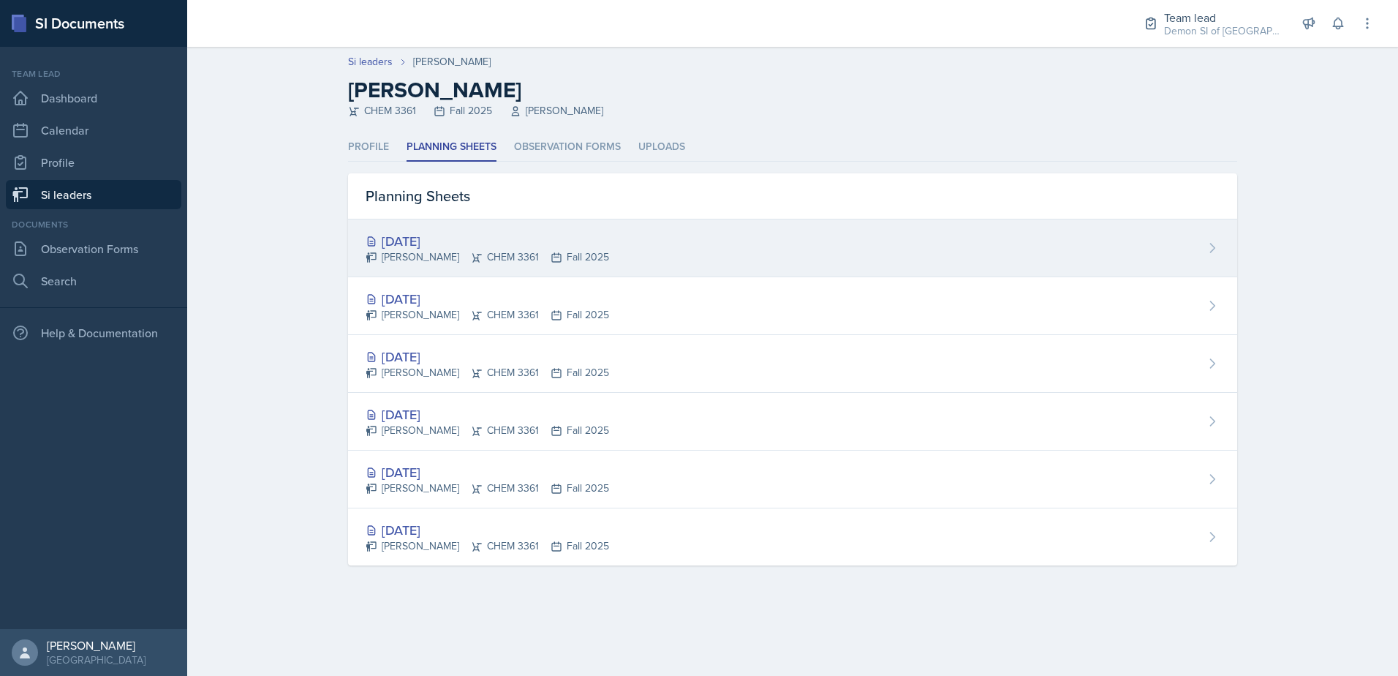
click at [422, 254] on div "[PERSON_NAME] CHEM 3361 Fall 2025" at bounding box center [488, 256] width 244 height 15
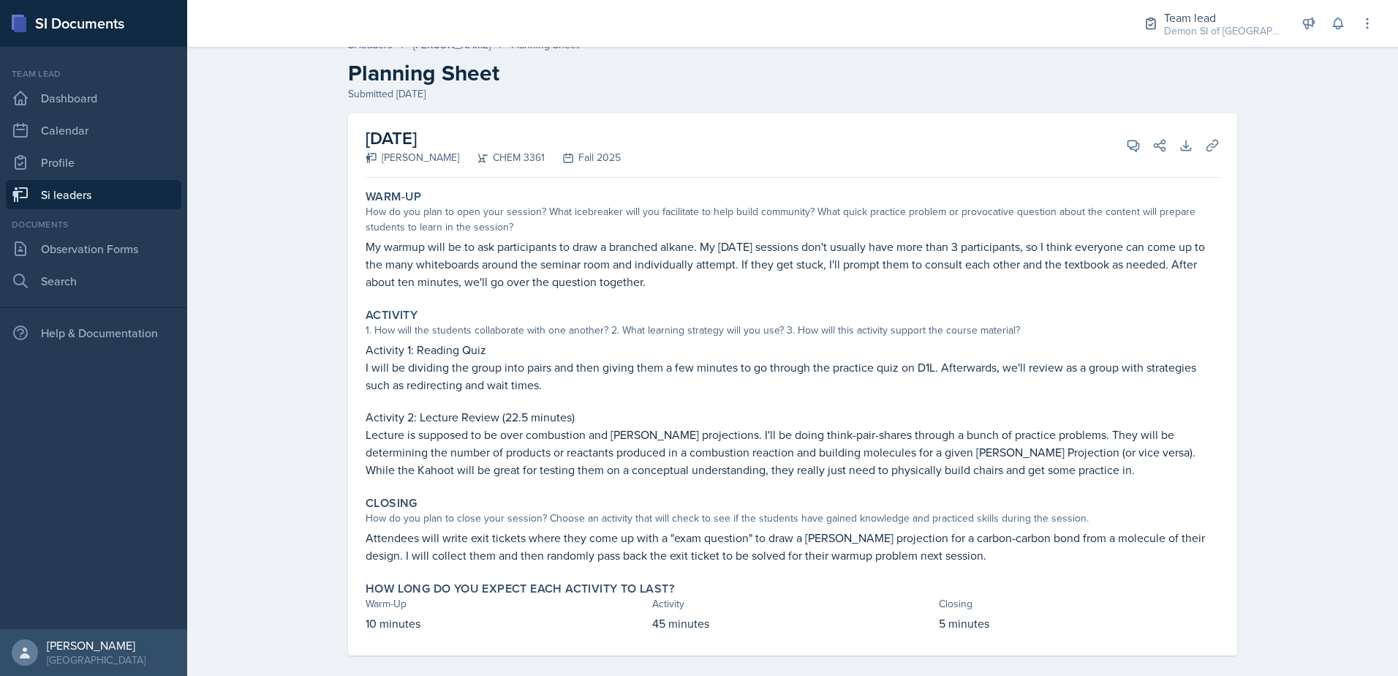
scroll to position [31, 0]
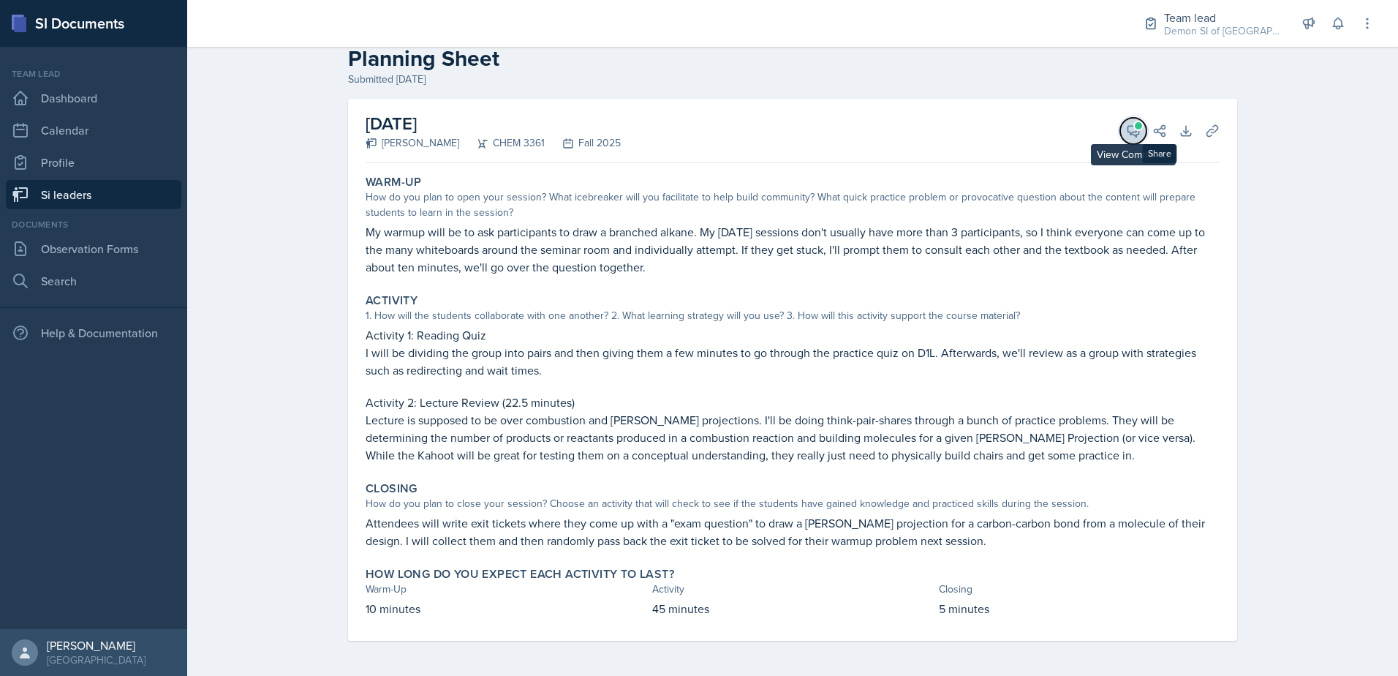
click at [1126, 129] on icon at bounding box center [1133, 131] width 15 height 15
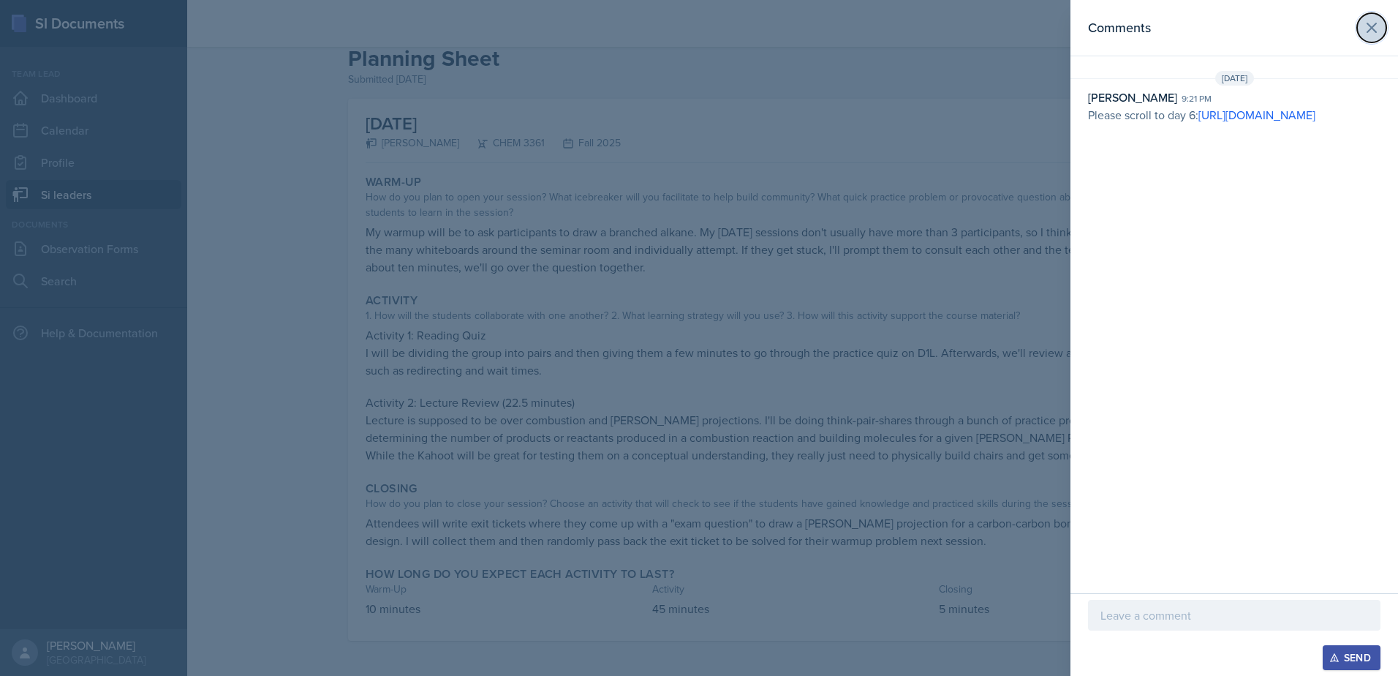
click at [1376, 31] on icon at bounding box center [1372, 28] width 18 height 18
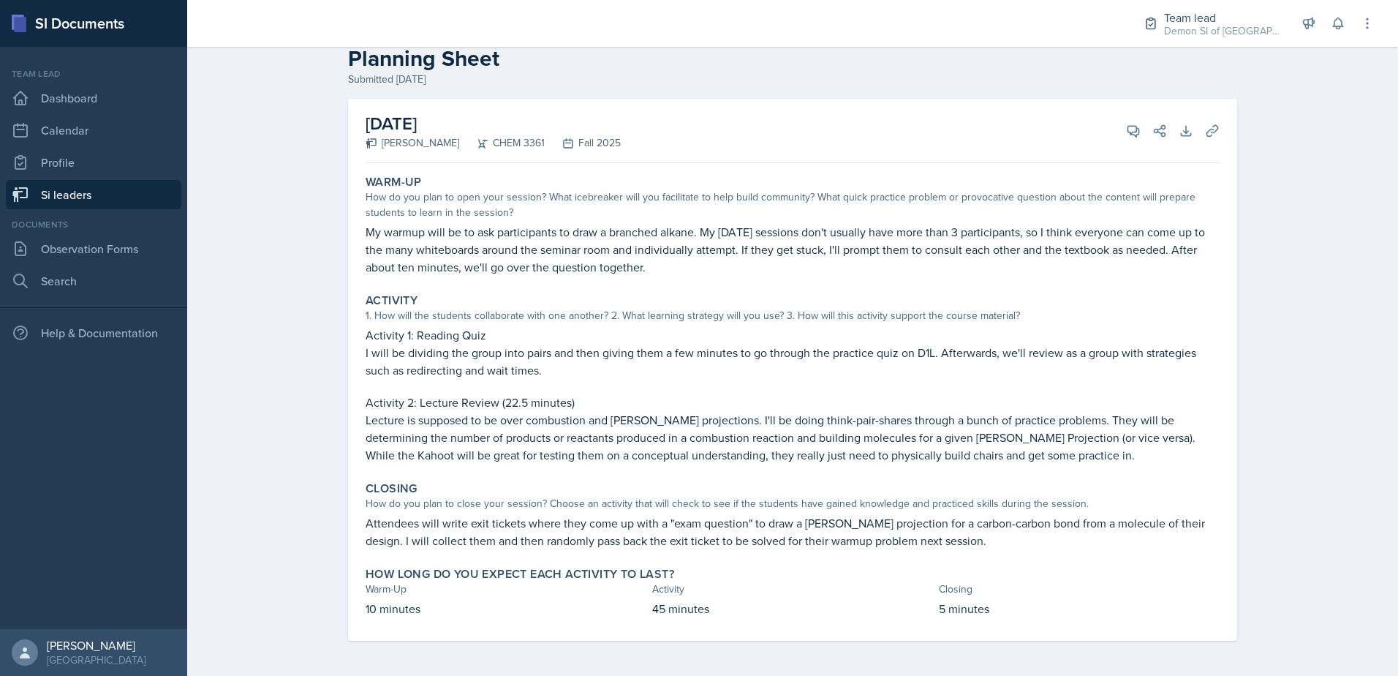
click at [1115, 129] on div "View Comments Comments [DATE] [PERSON_NAME] 9:21 pm Please scroll to day 6: [UR…" at bounding box center [1141, 131] width 53 height 15
click at [1126, 135] on icon at bounding box center [1133, 131] width 15 height 15
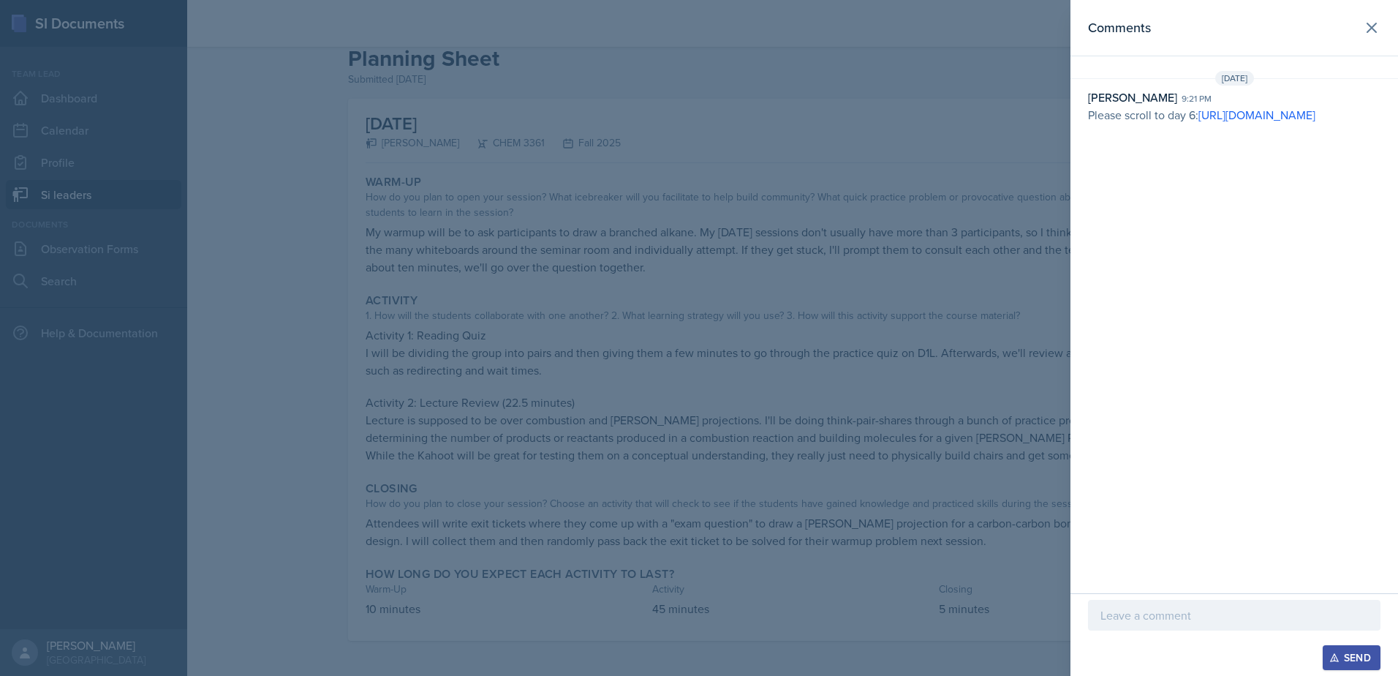
click at [1140, 616] on p at bounding box center [1235, 615] width 268 height 18
click at [911, 329] on div at bounding box center [699, 338] width 1398 height 676
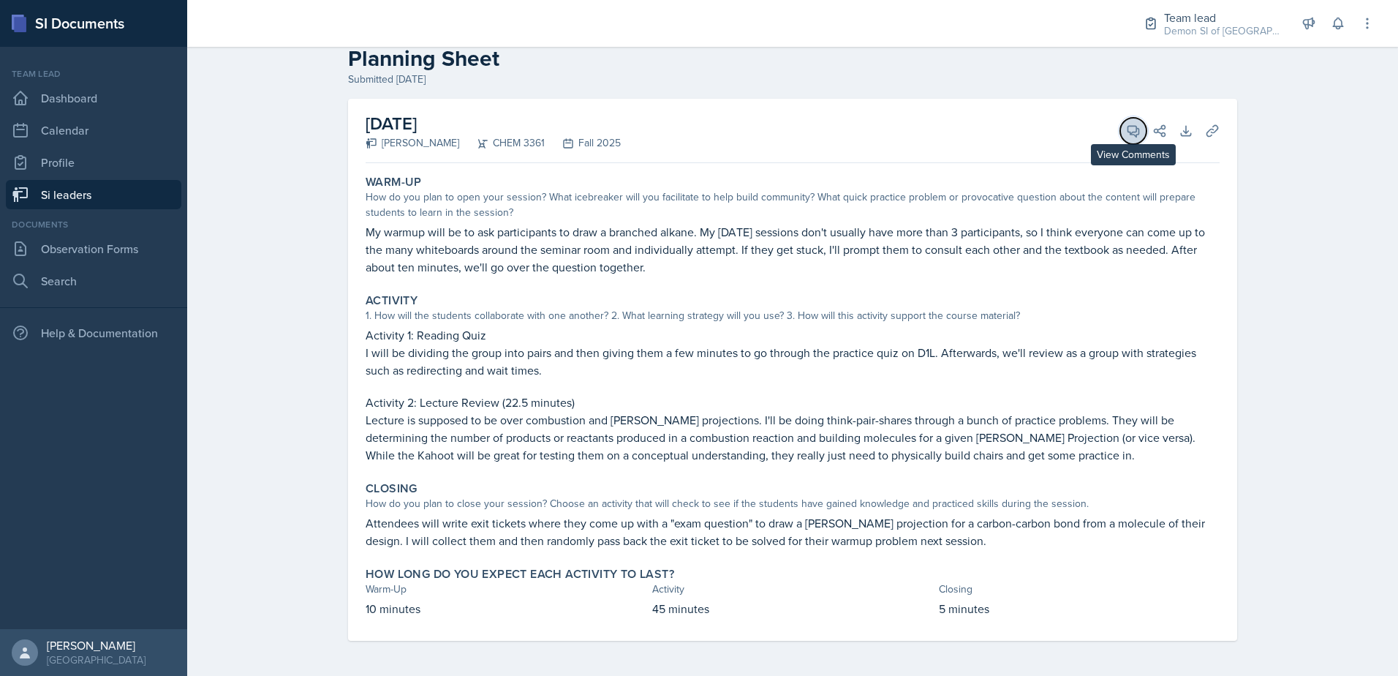
click at [1120, 137] on button "View Comments" at bounding box center [1133, 131] width 26 height 26
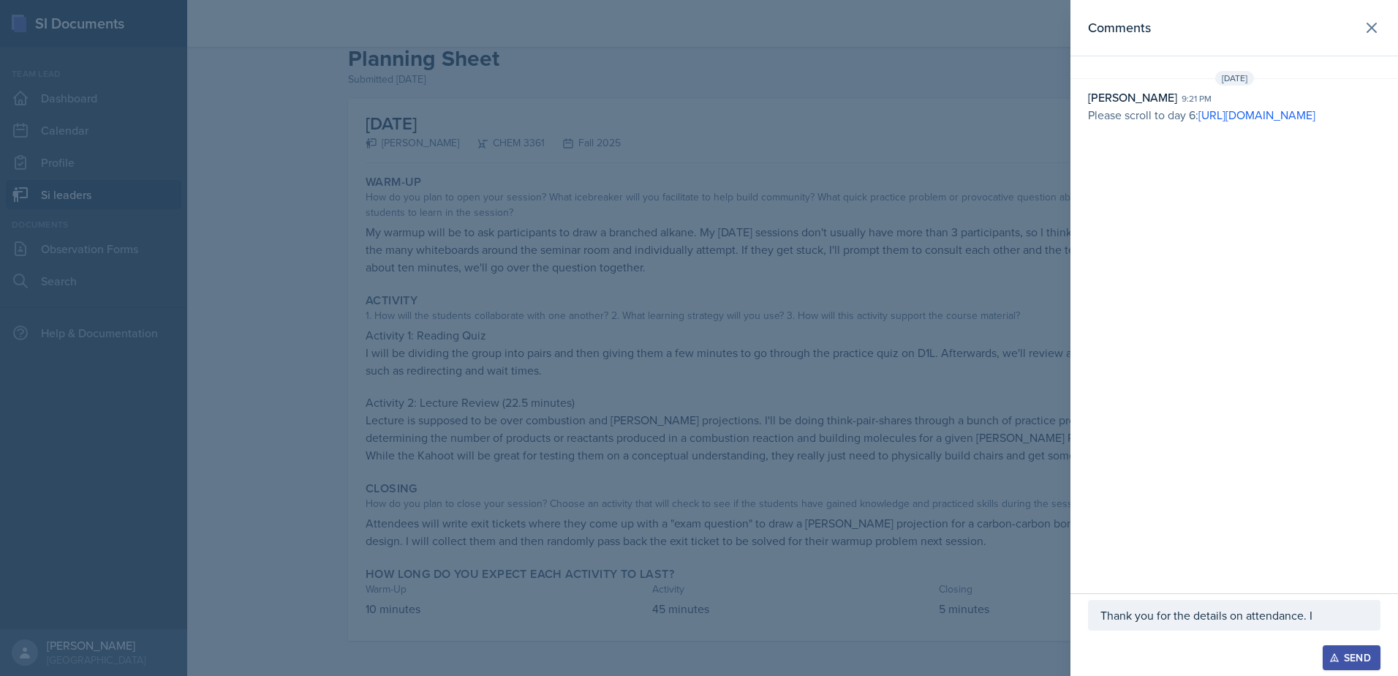
click at [1317, 620] on p "Thank you for the details on attendance. I" at bounding box center [1235, 615] width 268 height 18
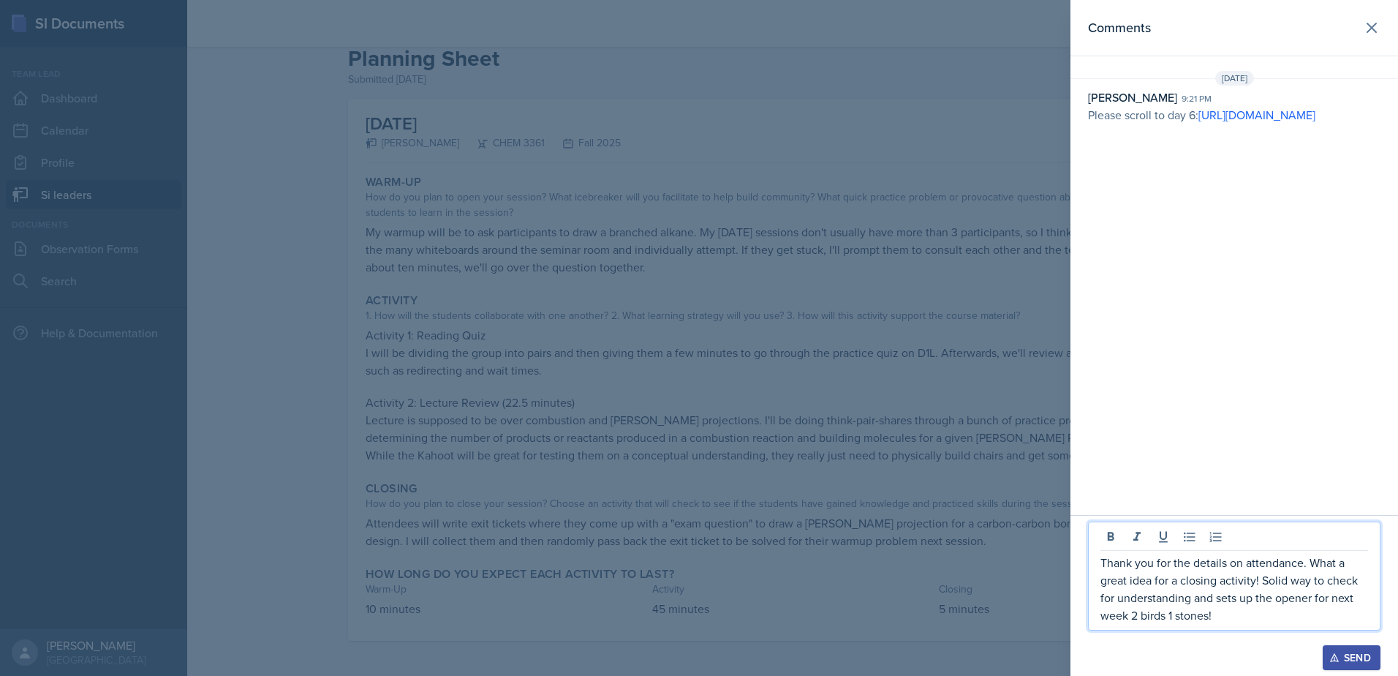
drag, startPoint x: 1241, startPoint y: 619, endPoint x: 1090, endPoint y: 551, distance: 165.0
click at [1092, 551] on div "Thank you for the details on attendance. What a great idea for a closing activi…" at bounding box center [1234, 575] width 293 height 109
